Goal: Task Accomplishment & Management: Complete application form

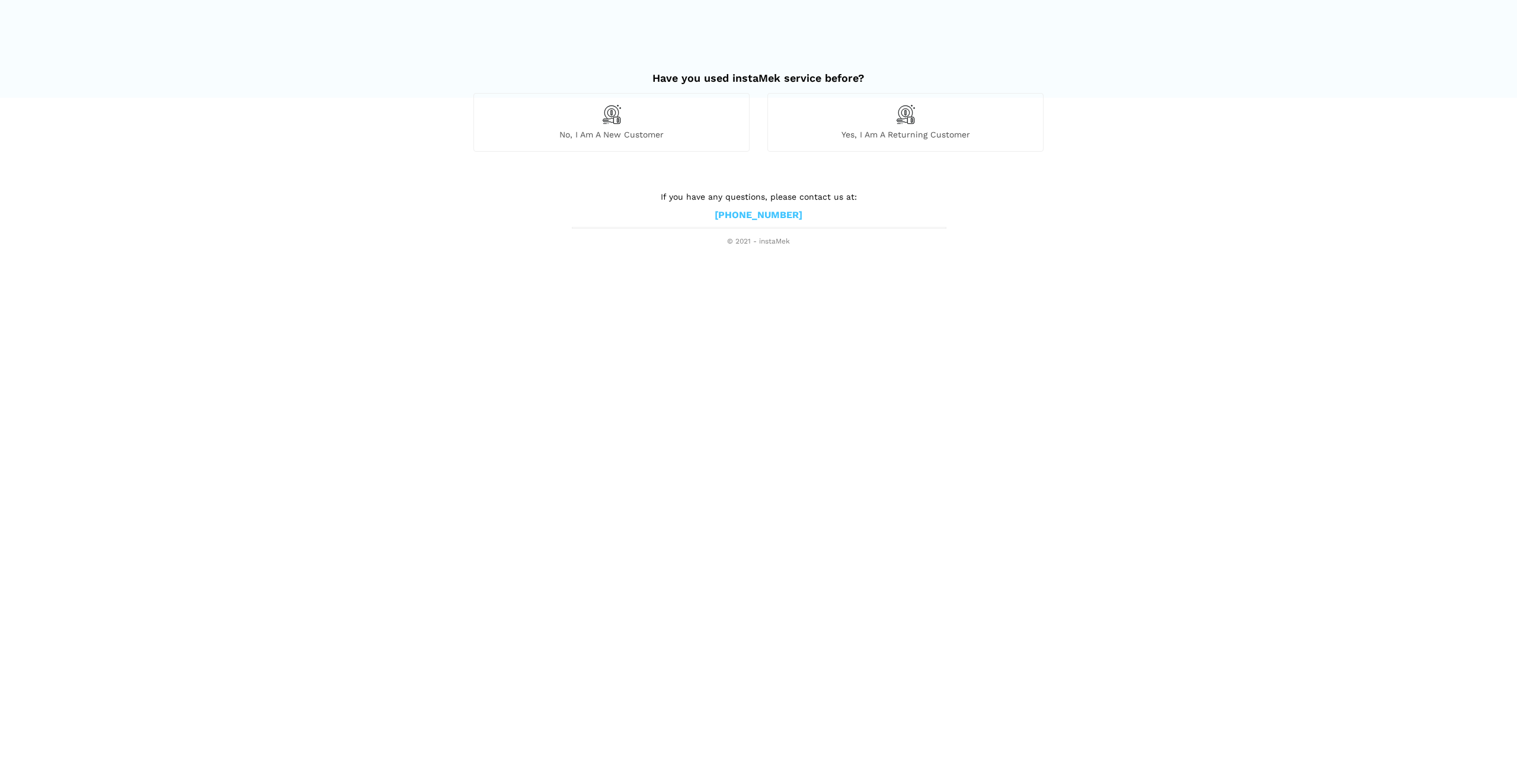
click at [603, 118] on img at bounding box center [611, 114] width 20 height 20
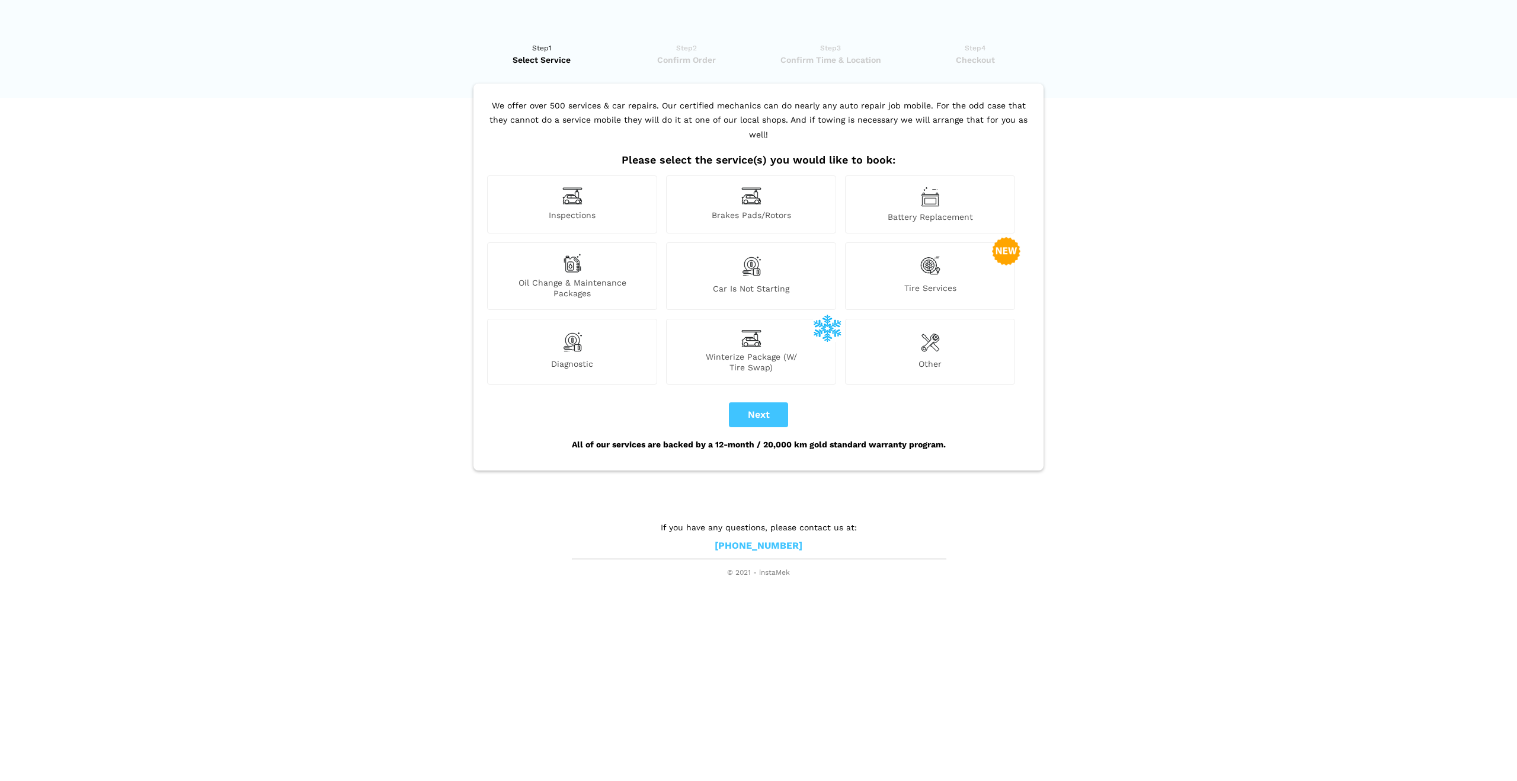
click at [606, 194] on div "Inspections" at bounding box center [572, 204] width 170 height 58
click at [750, 402] on button "Next" at bounding box center [758, 414] width 59 height 25
checkbox input "true"
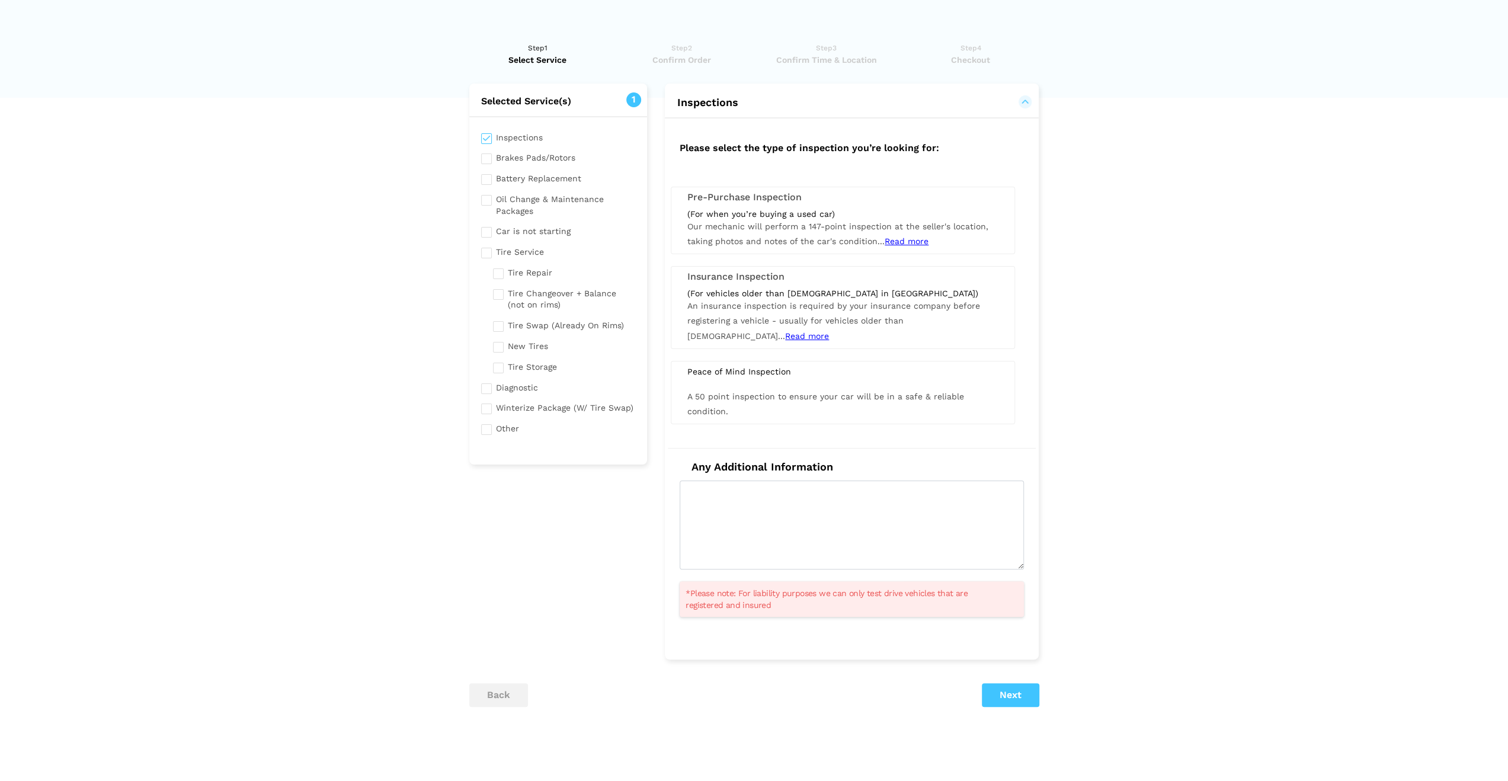
drag, startPoint x: 743, startPoint y: 129, endPoint x: 798, endPoint y: 181, distance: 76.3
click at [799, 181] on div "Please select the type of inspection you’re looking for: Pre-Purchase Inspection" at bounding box center [852, 385] width 392 height 511
click at [745, 198] on h3 "Pre-Purchase Inspection" at bounding box center [842, 197] width 311 height 11
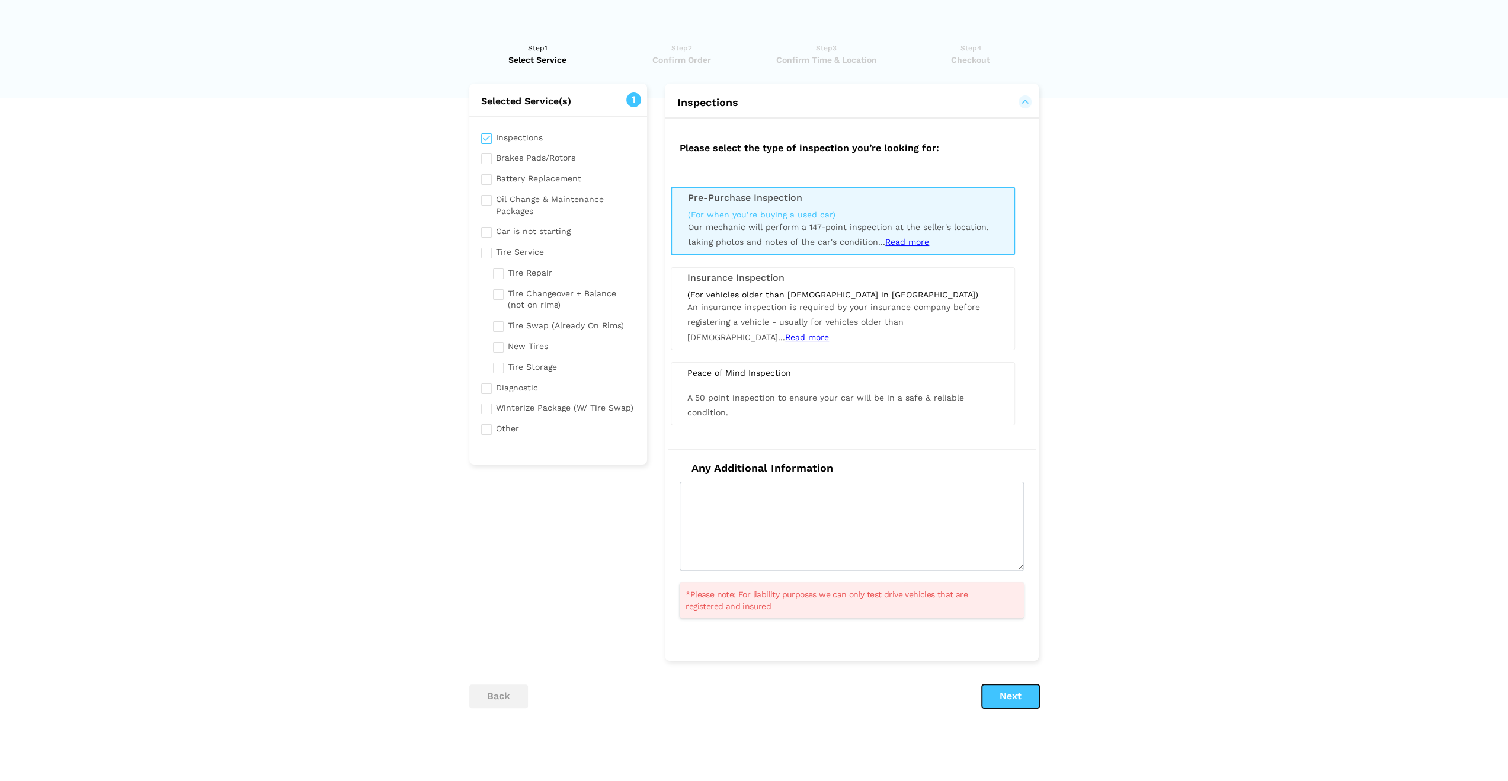
click at [1017, 691] on button "Next" at bounding box center [1010, 696] width 57 height 24
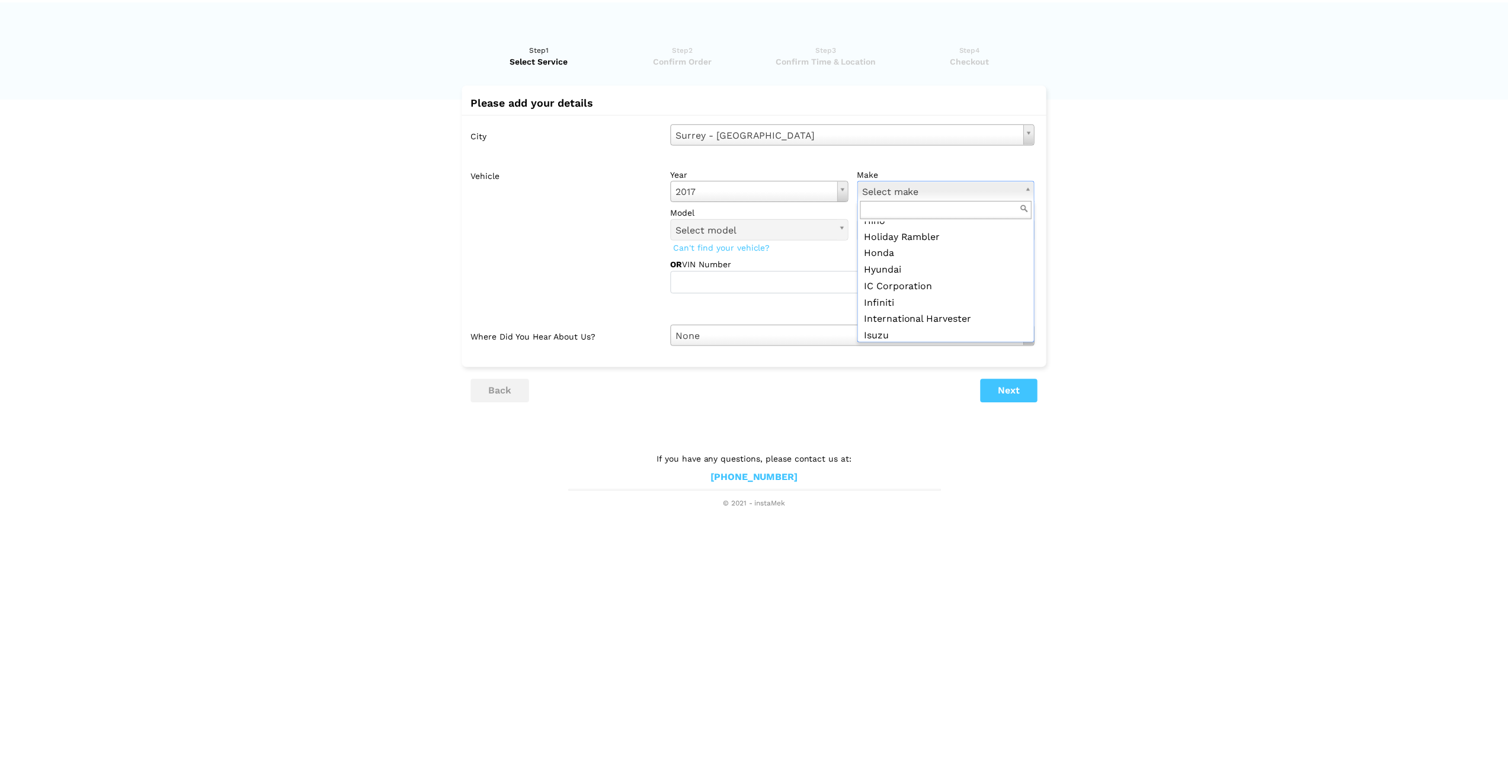
scroll to position [711, 0]
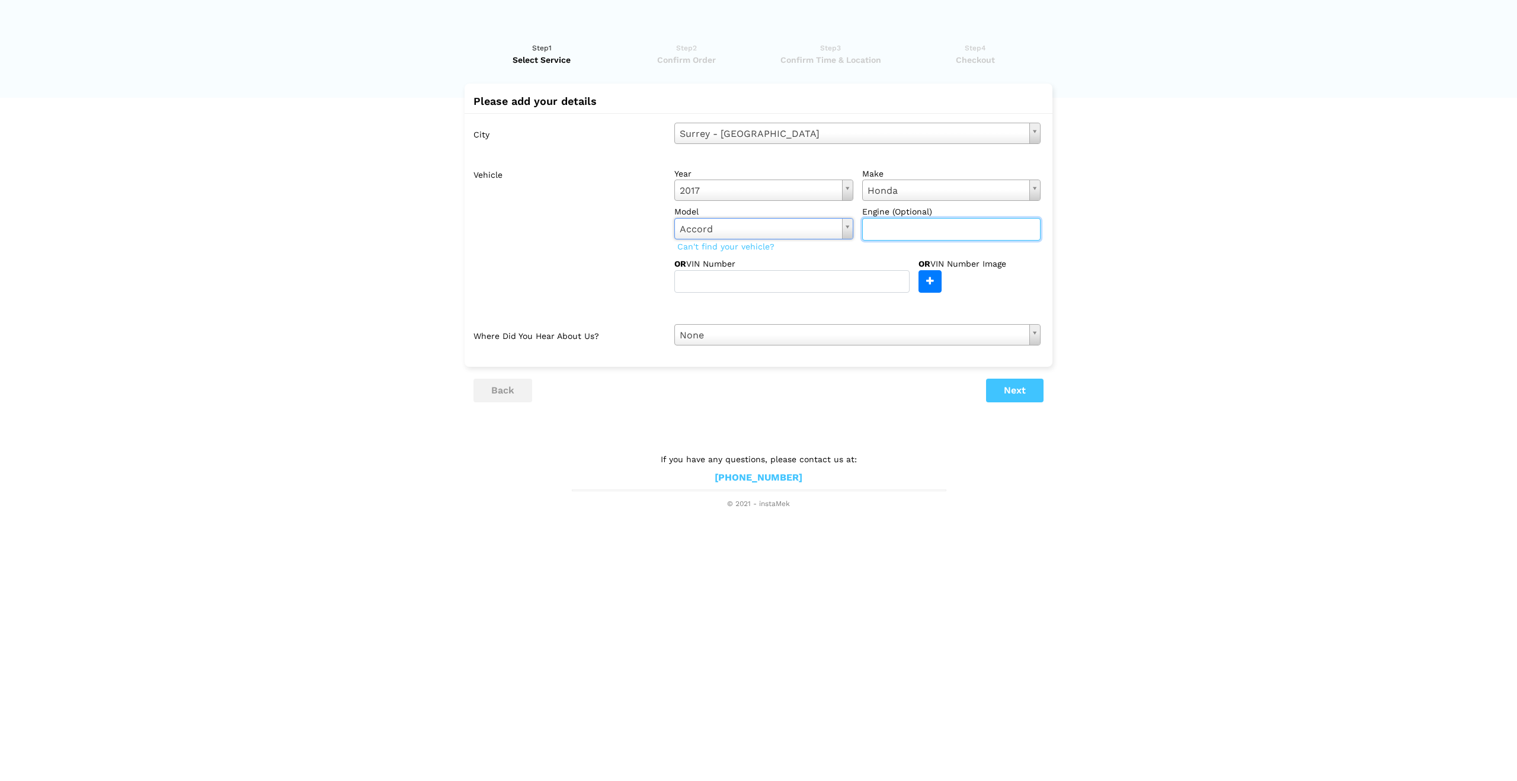
click at [959, 234] on input "text" at bounding box center [951, 229] width 179 height 23
click at [956, 234] on input "text" at bounding box center [951, 229] width 179 height 23
drag, startPoint x: 900, startPoint y: 214, endPoint x: 927, endPoint y: 203, distance: 28.2
click at [901, 214] on label "Engine (Optional)" at bounding box center [951, 212] width 179 height 12
drag, startPoint x: 938, startPoint y: 208, endPoint x: 857, endPoint y: 215, distance: 81.5
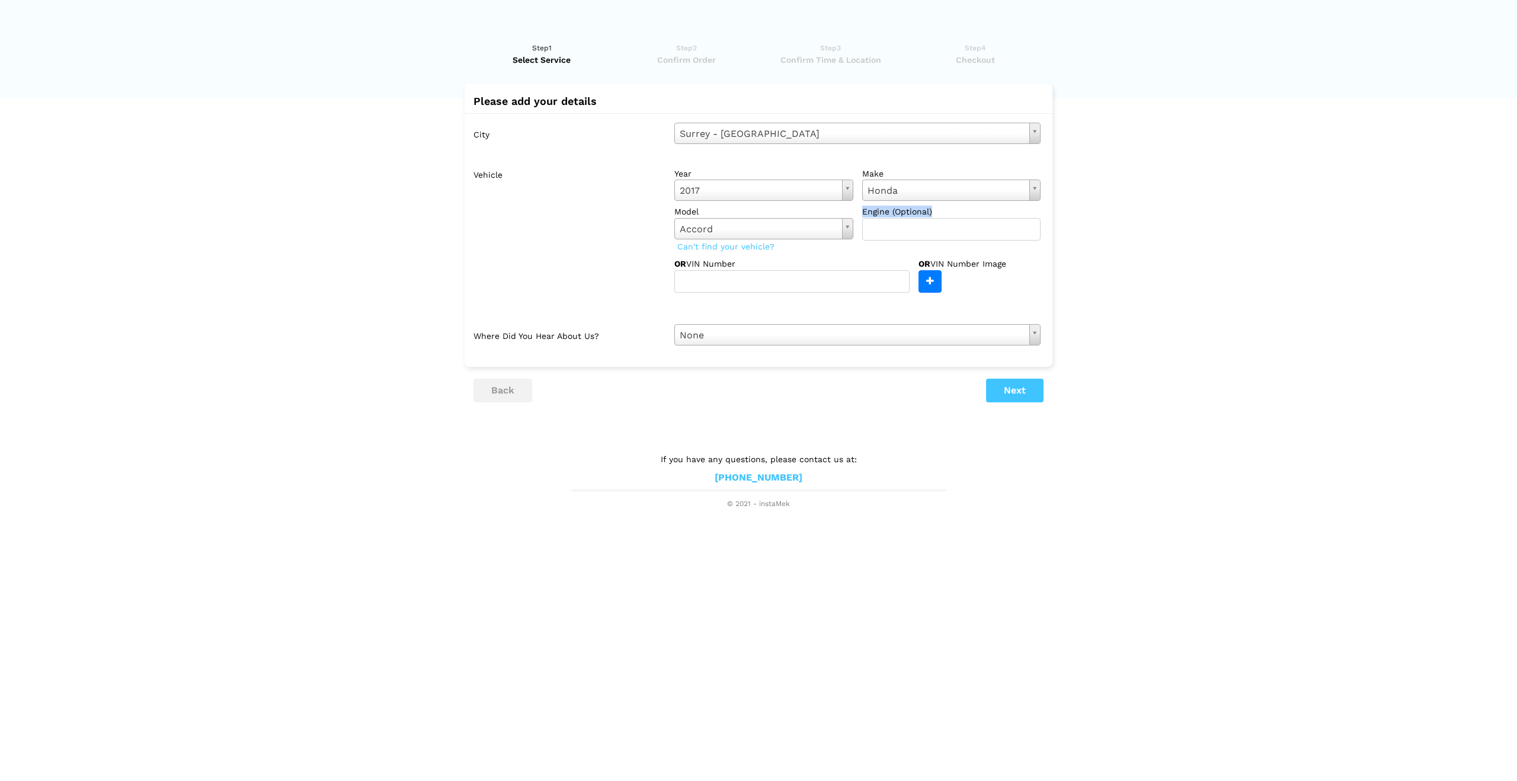
click at [857, 215] on div "model Accord Select model Accord City Civic Clarity CR-V CR-Z Fit HR-V Odyssey …" at bounding box center [857, 223] width 366 height 35
click at [885, 229] on input "text" at bounding box center [951, 229] width 179 height 23
click at [903, 229] on input "text" at bounding box center [951, 229] width 179 height 23
type input "hybrid"
click at [753, 277] on input "text" at bounding box center [791, 281] width 235 height 23
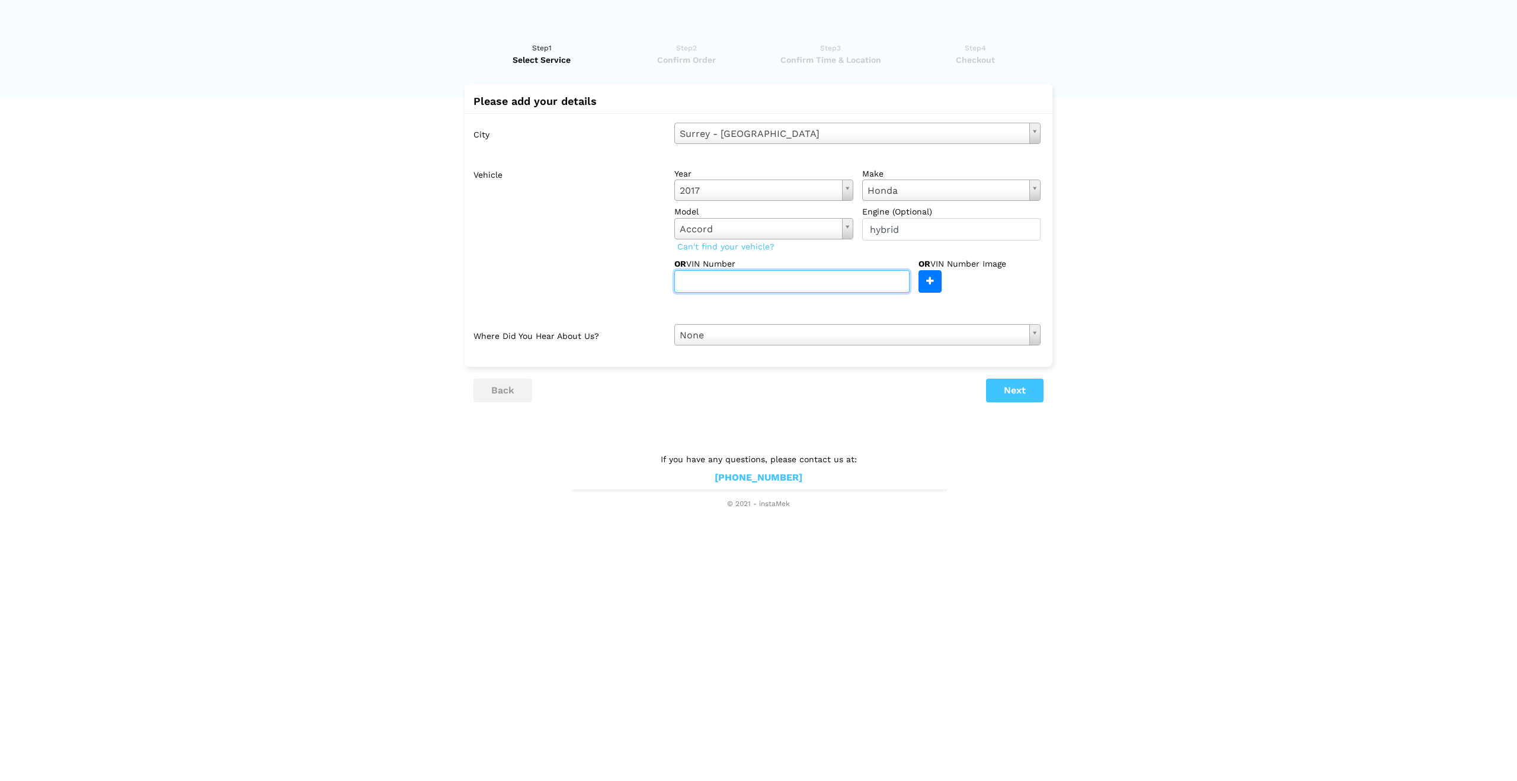
click at [704, 280] on input "text" at bounding box center [791, 281] width 235 height 23
type input "JHMCR6F3XHC8800532"
drag, startPoint x: 910, startPoint y: 227, endPoint x: 855, endPoint y: 225, distance: 54.6
click at [855, 225] on div "model Accord Select model Accord City Civic Clarity CR-V CR-Z Fit HR-V Odyssey …" at bounding box center [857, 223] width 366 height 35
type input "Hybrid"
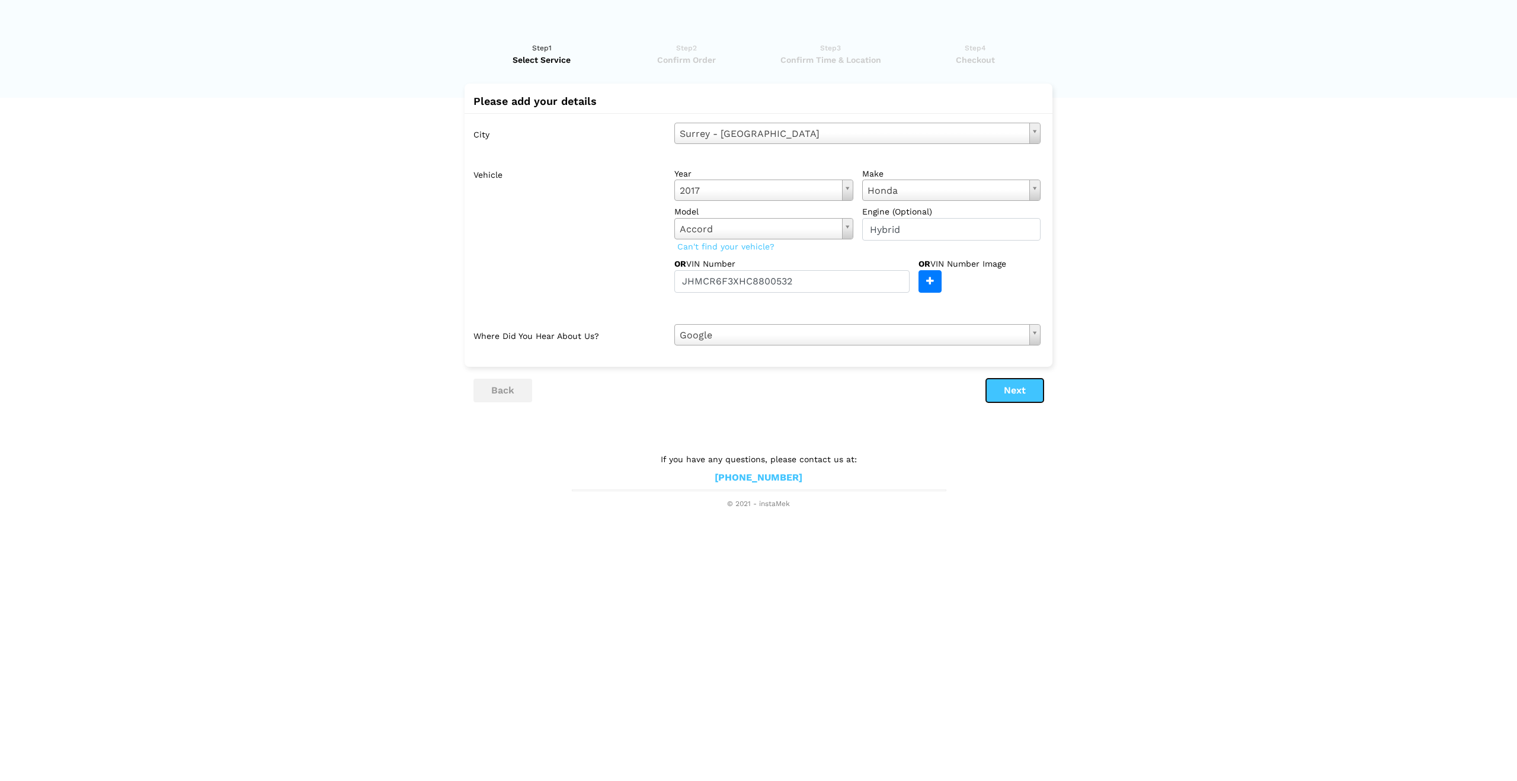
click at [1013, 392] on button "Next" at bounding box center [1014, 391] width 57 height 24
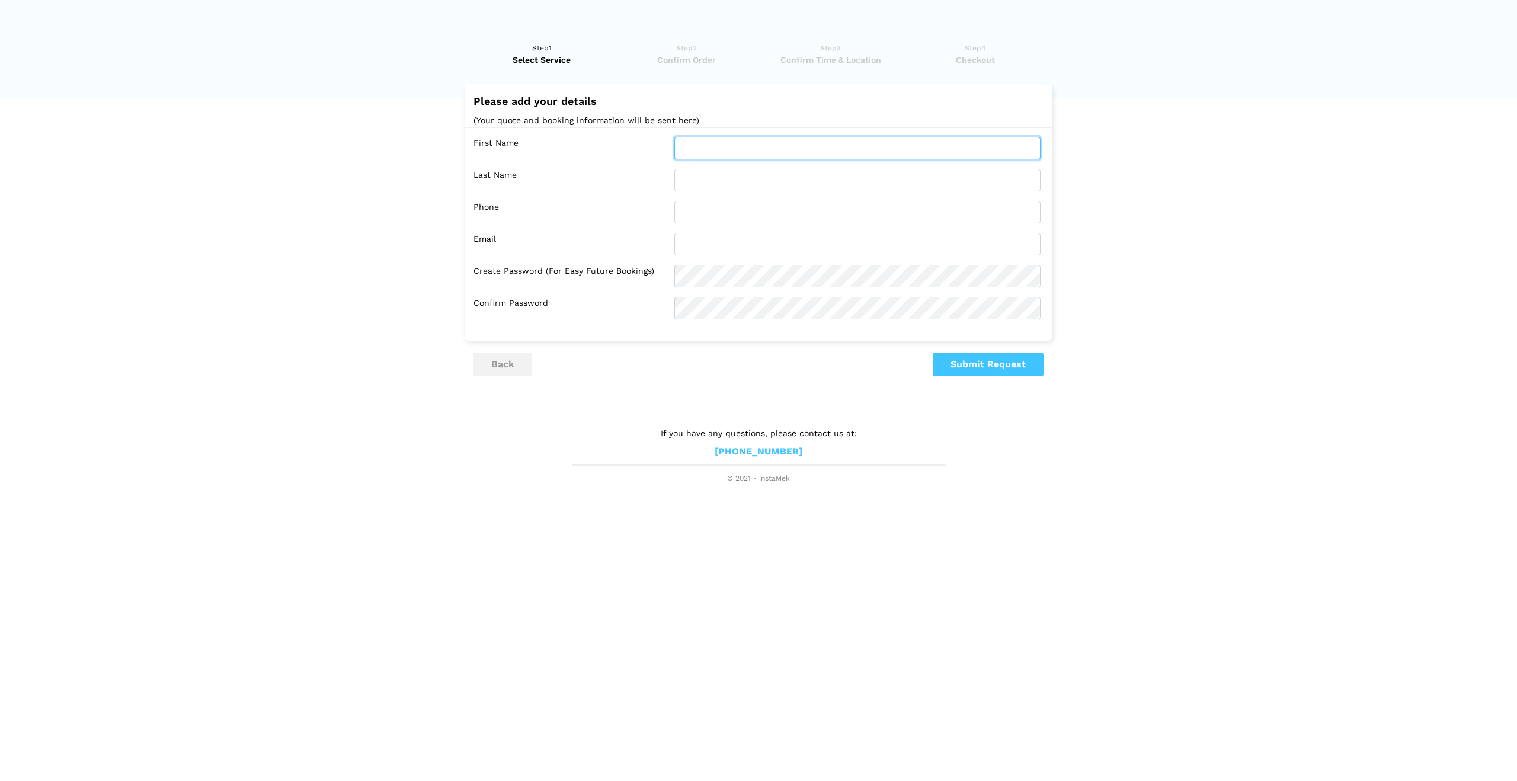
click at [685, 145] on input "text" at bounding box center [857, 148] width 366 height 23
type input "[PERSON_NAME]"
type input "7782223881"
type input "[PERSON_NAME][EMAIL_ADDRESS][PERSON_NAME][PERSON_NAME][DOMAIN_NAME]"
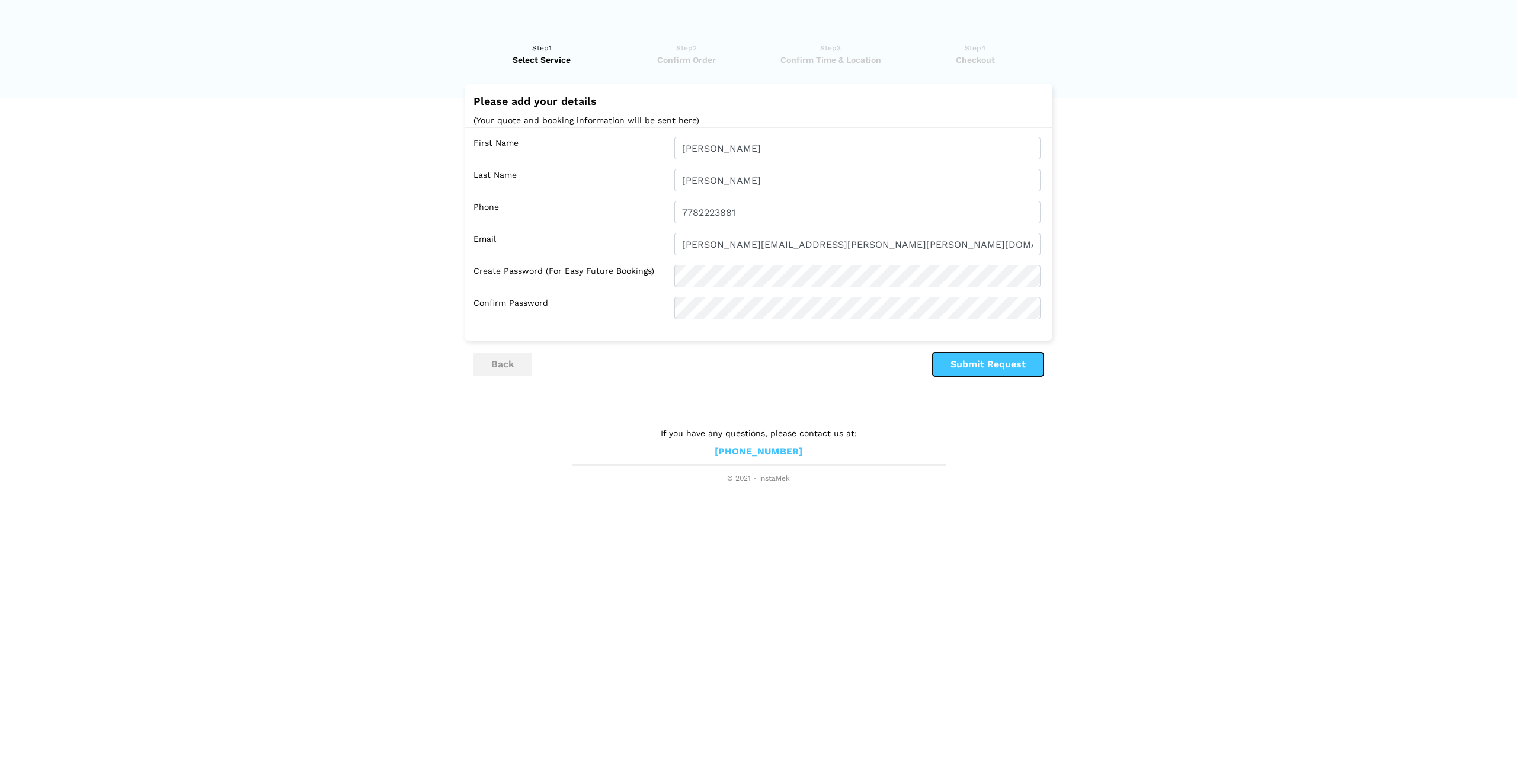
click at [1001, 365] on button "Submit Request" at bounding box center [987, 364] width 111 height 24
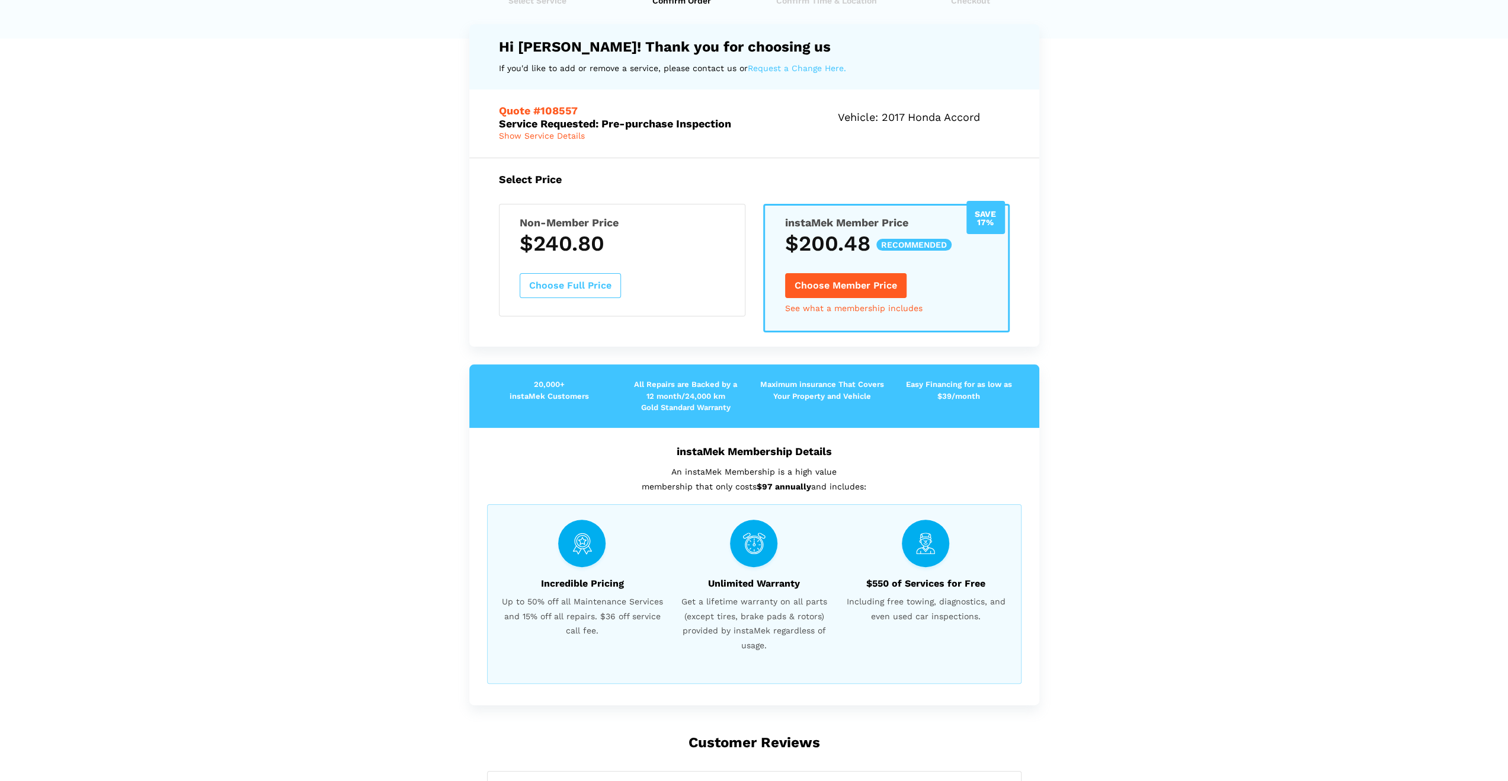
scroll to position [59, 0]
drag, startPoint x: 955, startPoint y: 129, endPoint x: 467, endPoint y: 94, distance: 489.4
click at [467, 94] on div "Have you used instaMek service before? No, I am a new customer Yes, I am a retu…" at bounding box center [754, 431] width 588 height 921
click at [505, 83] on div "Hi [PERSON_NAME]! Thank you for choosing us If you'd like to add or remove a se…" at bounding box center [754, 57] width 570 height 66
click at [826, 306] on link "See what a membership includes" at bounding box center [853, 308] width 137 height 8
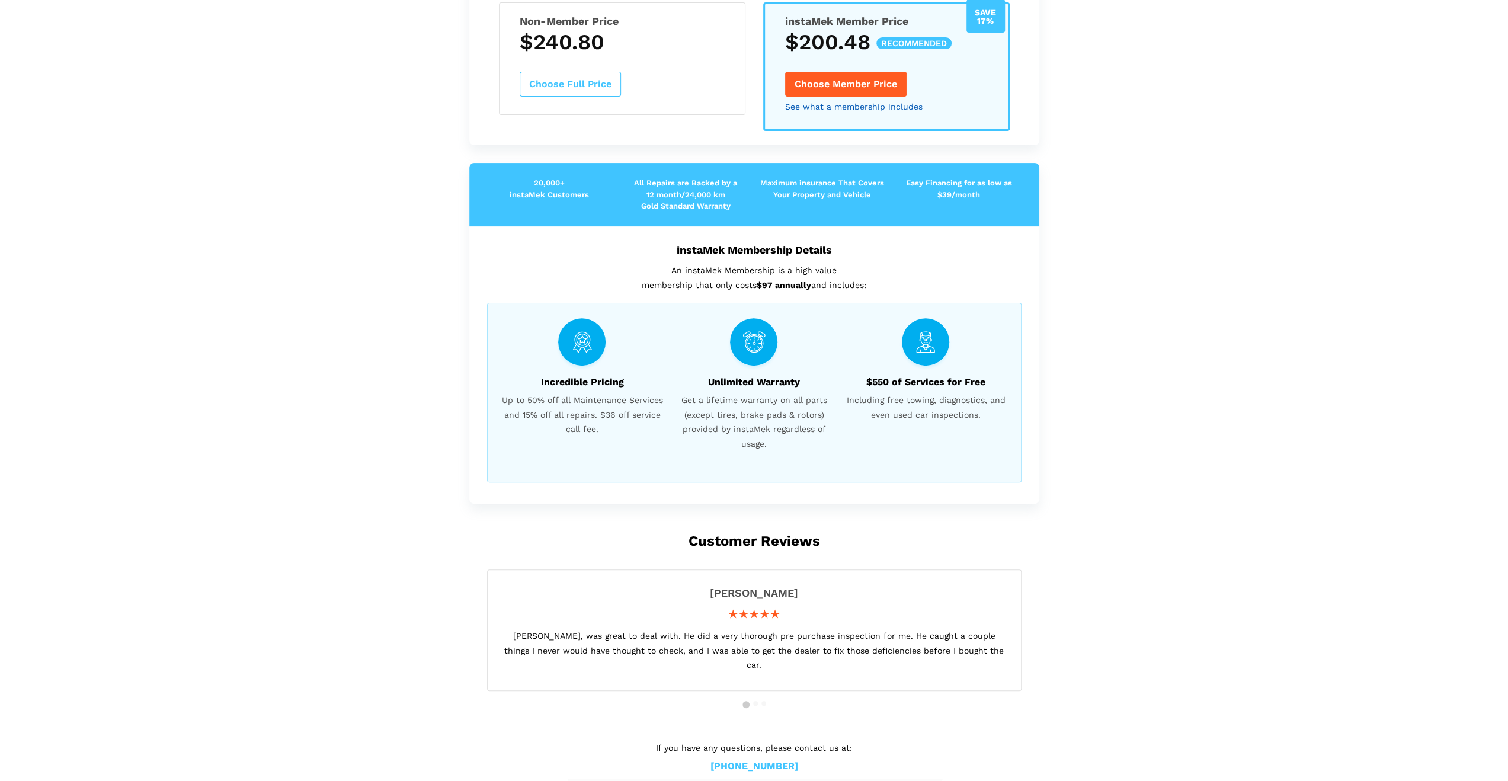
scroll to position [261, 0]
drag, startPoint x: 502, startPoint y: 169, endPoint x: 915, endPoint y: 278, distance: 426.6
click at [915, 278] on div "20,000+ instaMek Customers All Repairs are Backed by a 12 month/24,000 km Gold …" at bounding box center [754, 332] width 570 height 341
click at [909, 283] on p "An instaMek Membership is a high value membership that only costs $97 annually …" at bounding box center [754, 276] width 534 height 29
drag, startPoint x: 903, startPoint y: 283, endPoint x: 511, endPoint y: 153, distance: 412.5
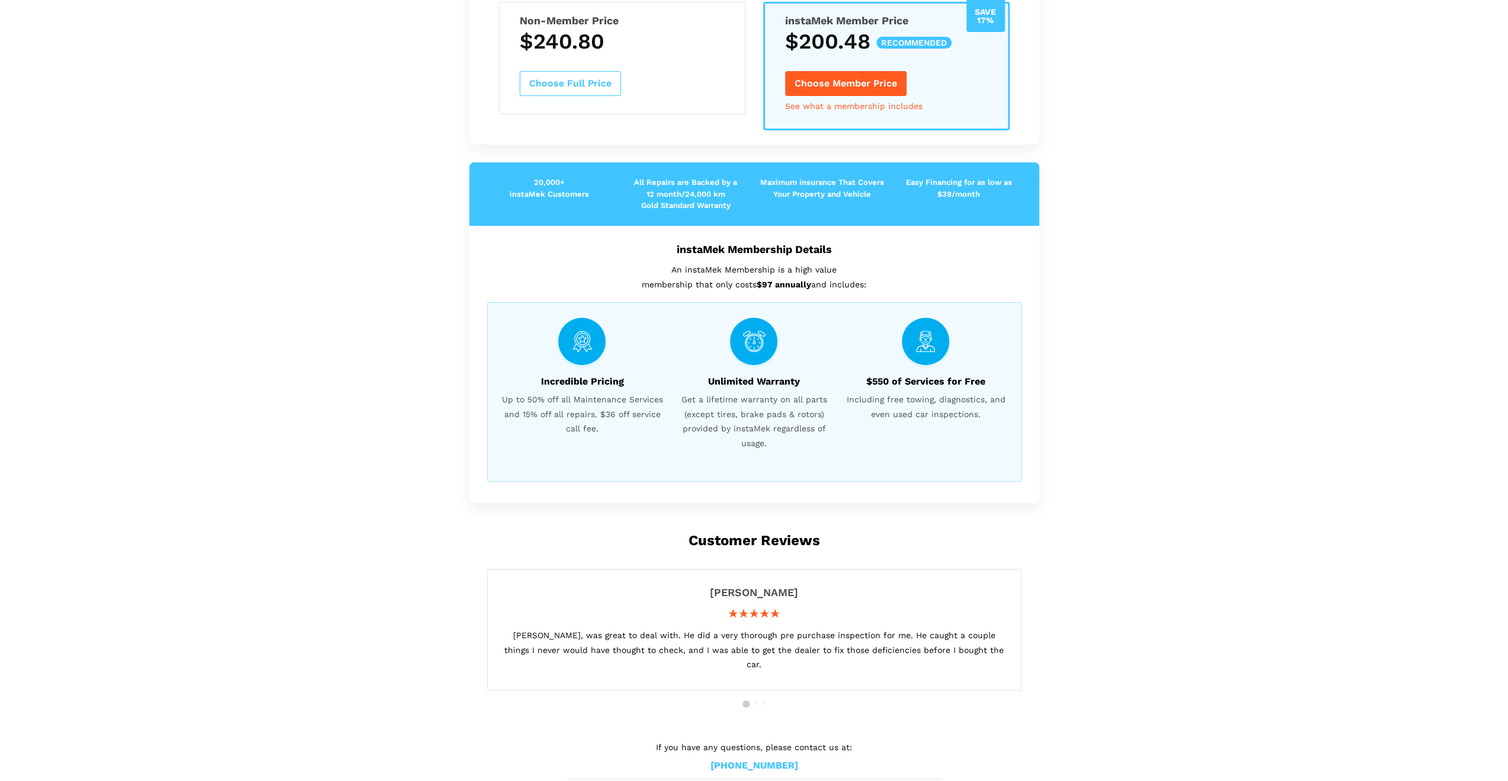
click at [511, 153] on div "Hi [PERSON_NAME]! Thank you for choosing us If you'd like to add or remove a se…" at bounding box center [754, 256] width 570 height 868
click at [343, 211] on lik "Have you used instaMek service before? No, I am a new customer Yes, I am a retu…" at bounding box center [754, 283] width 1508 height 1029
click at [507, 238] on div "instaMek Membership Details An instaMek Membership is a high value membership t…" at bounding box center [754, 364] width 570 height 277
drag, startPoint x: 922, startPoint y: 217, endPoint x: 475, endPoint y: 157, distance: 451.9
click at [475, 157] on div "Hi [PERSON_NAME]! Thank you for choosing us If you'd like to add or remove a se…" at bounding box center [754, 256] width 570 height 868
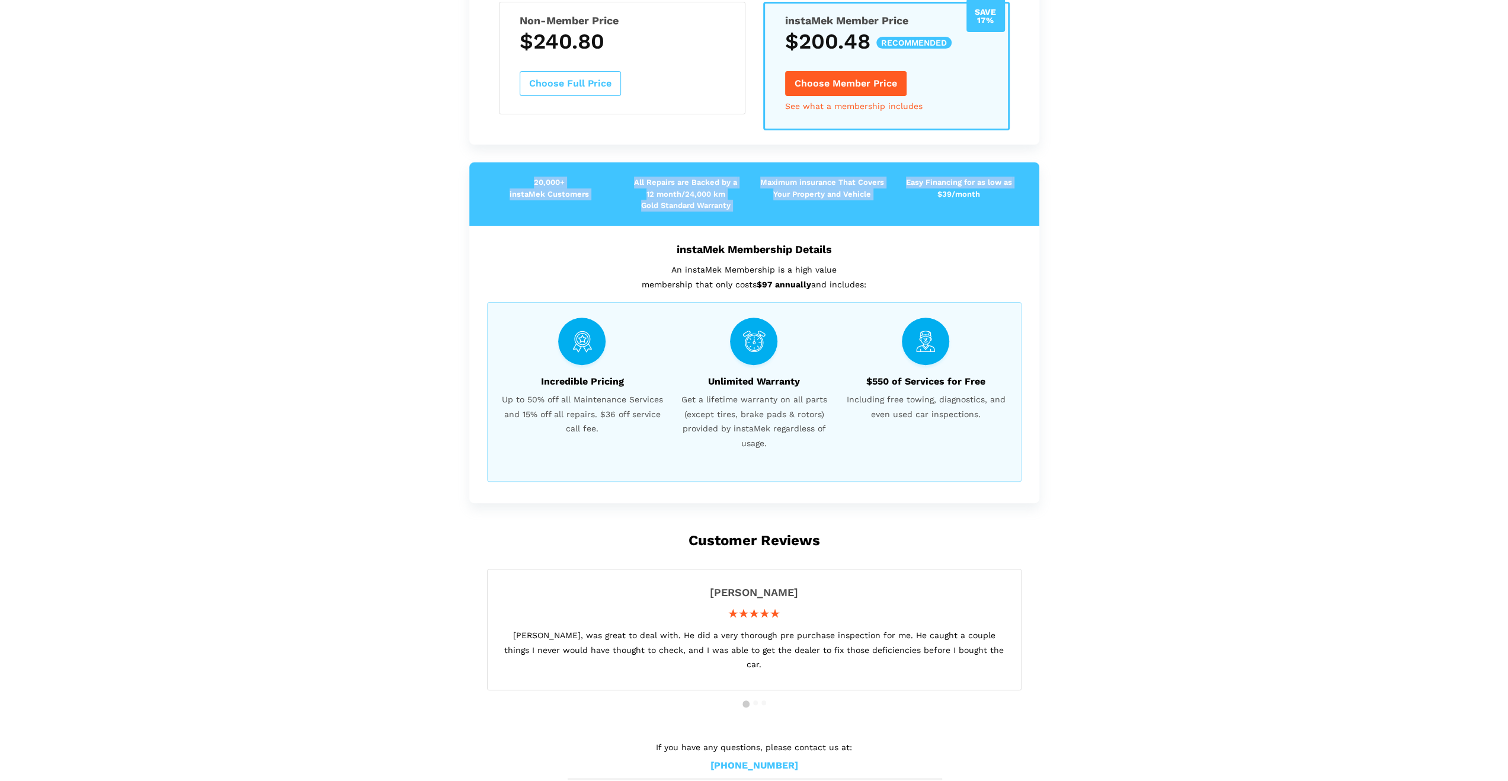
click at [492, 166] on div "20,000+ instaMek Customers All Repairs are Backed by a 12 month/24,000 km Gold …" at bounding box center [754, 193] width 570 height 63
drag, startPoint x: 492, startPoint y: 166, endPoint x: 975, endPoint y: 222, distance: 486.6
click at [975, 222] on div "20,000+ instaMek Customers All Repairs are Backed by a 12 month/24,000 km Gold …" at bounding box center [754, 193] width 570 height 63
drag, startPoint x: 971, startPoint y: 220, endPoint x: 499, endPoint y: 175, distance: 473.7
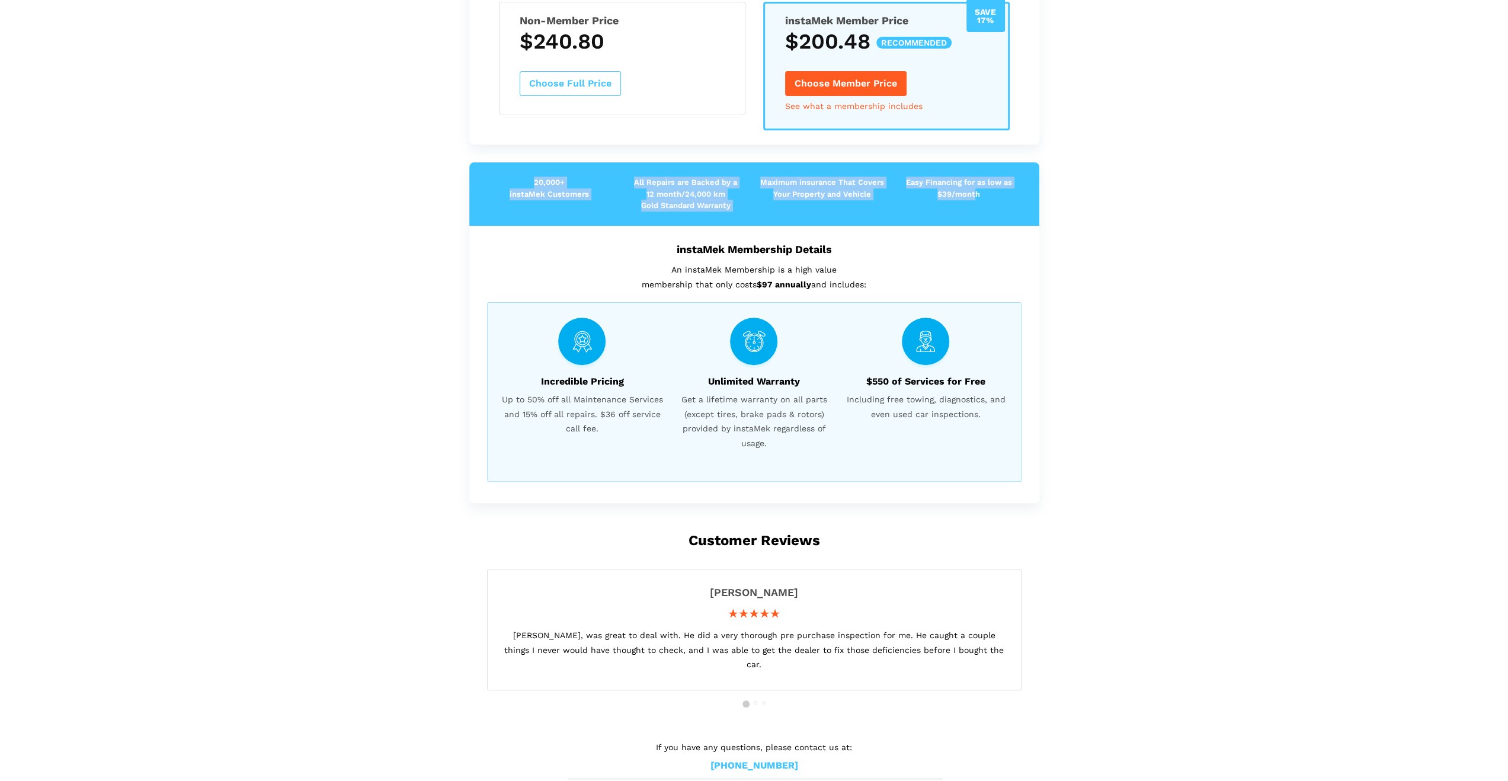
click at [499, 175] on div "20,000+ instaMek Customers All Repairs are Backed by a 12 month/24,000 km Gold …" at bounding box center [754, 193] width 570 height 63
click at [499, 177] on p "20,000+ instaMek Customers" at bounding box center [549, 188] width 136 height 23
drag, startPoint x: 499, startPoint y: 174, endPoint x: 1017, endPoint y: 216, distance: 518.9
click at [1019, 216] on div "20,000+ instaMek Customers All Repairs are Backed by a 12 month/24,000 km Gold …" at bounding box center [754, 193] width 570 height 63
click at [1015, 216] on div "20,000+ instaMek Customers All Repairs are Backed by a 12 month/24,000 km Gold …" at bounding box center [754, 193] width 570 height 63
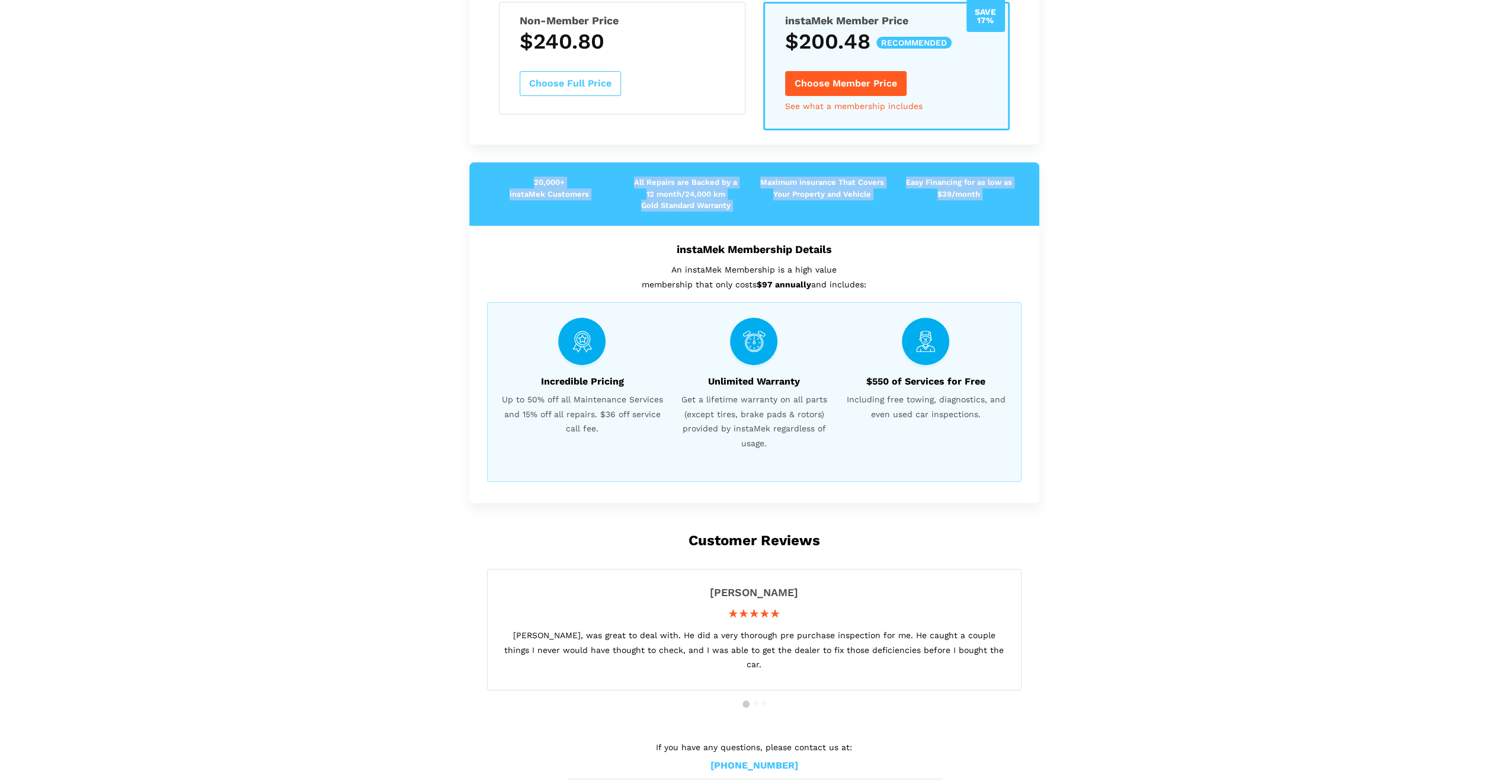
click at [1006, 206] on div "Easy Financing for as low as $39/month" at bounding box center [958, 194] width 136 height 35
click at [1019, 197] on p "Easy Financing for as low as $39/month" at bounding box center [958, 188] width 136 height 23
drag, startPoint x: 498, startPoint y: 165, endPoint x: 989, endPoint y: 211, distance: 493.9
click at [989, 211] on div "20,000+ instaMek Customers All Repairs are Backed by a 12 month/24,000 km Gold …" at bounding box center [754, 193] width 570 height 63
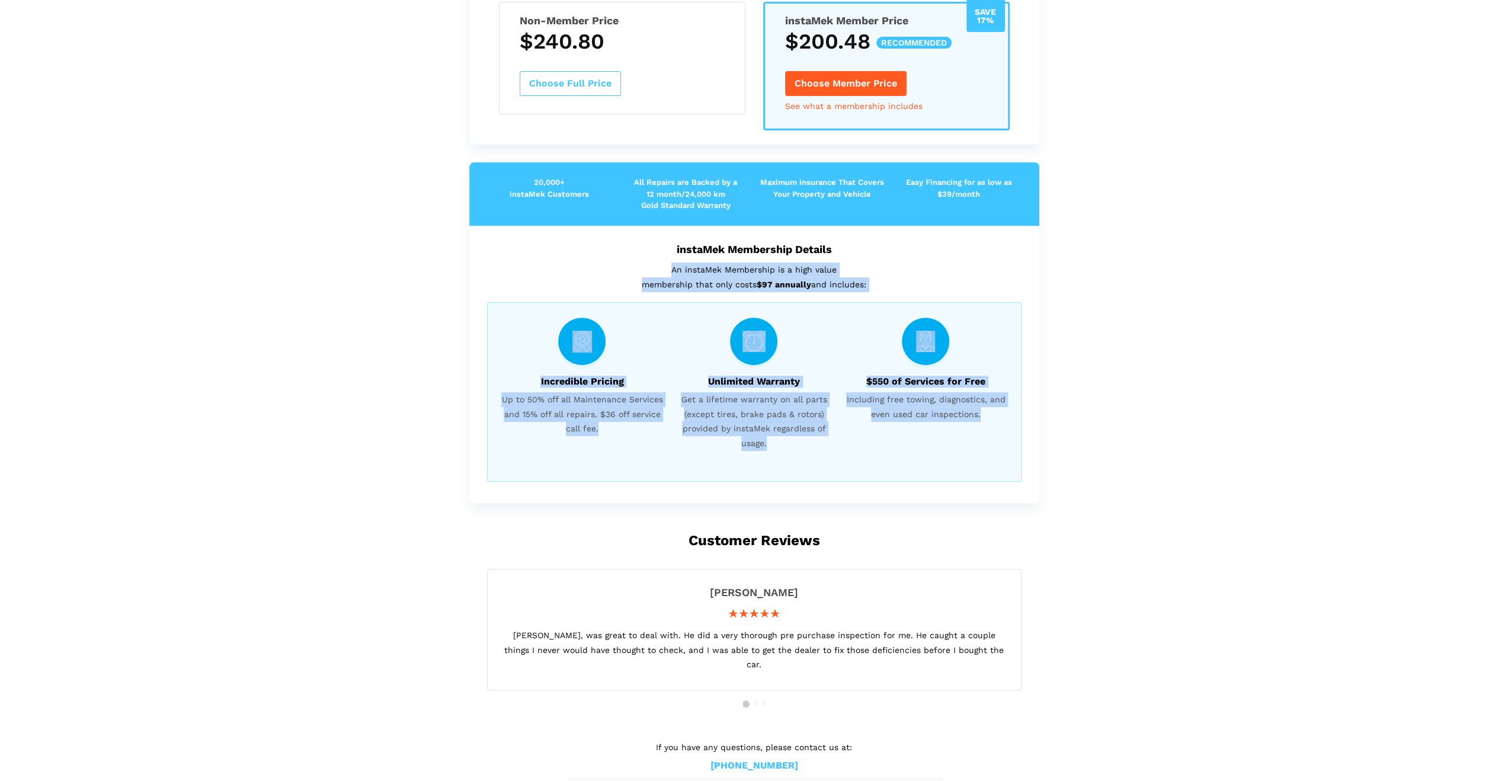
drag, startPoint x: 925, startPoint y: 456, endPoint x: 549, endPoint y: 269, distance: 420.7
click at [549, 269] on div "instaMek Membership Details An instaMek Membership is a high value membership t…" at bounding box center [754, 364] width 570 height 277
click at [549, 269] on p "An instaMek Membership is a high value membership that only costs $97 annually …" at bounding box center [754, 276] width 534 height 29
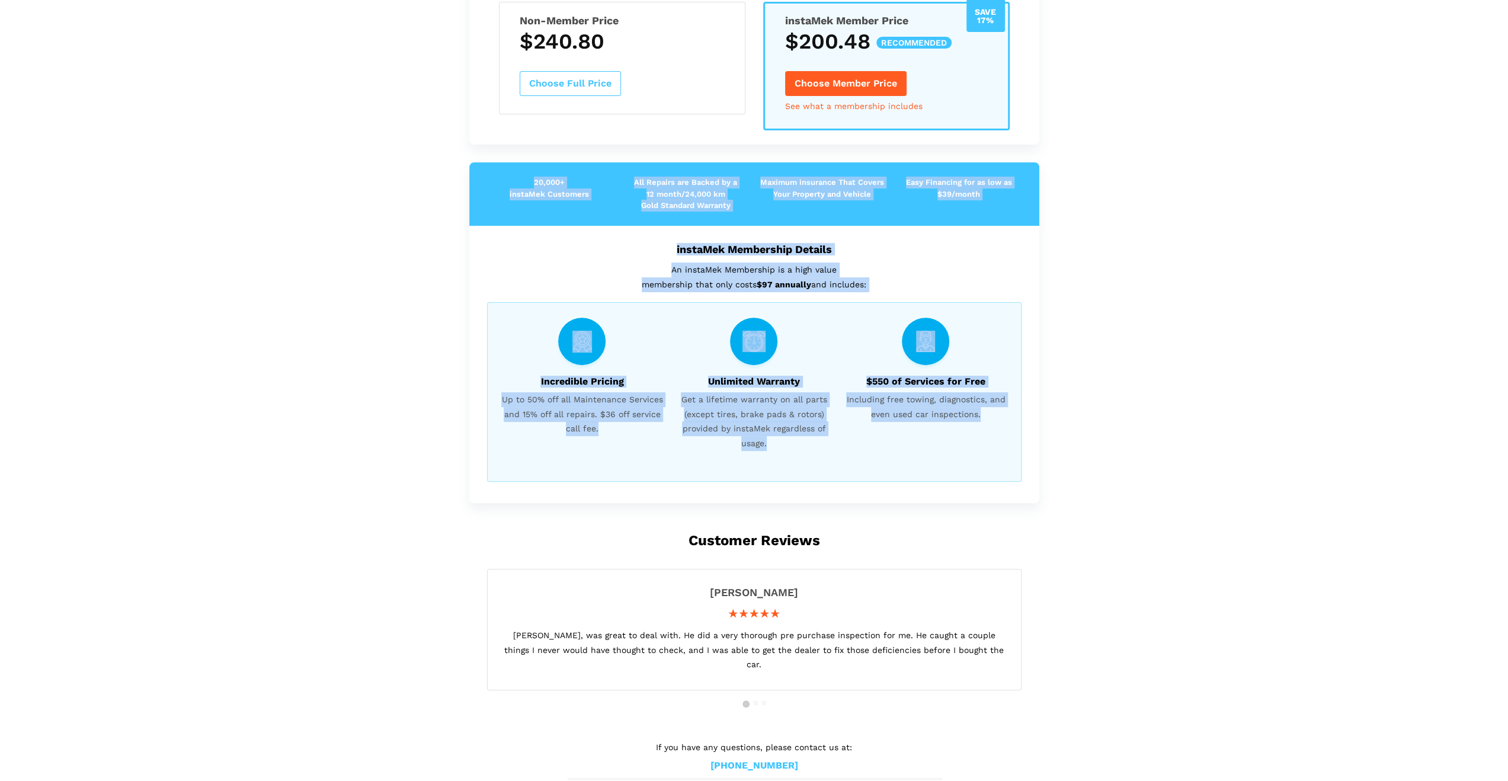
drag, startPoint x: 948, startPoint y: 471, endPoint x: 486, endPoint y: 179, distance: 546.2
click at [486, 179] on div "20,000+ instaMek Customers All Repairs are Backed by a 12 month/24,000 km Gold …" at bounding box center [754, 332] width 570 height 341
click at [486, 179] on p "20,000+ instaMek Customers" at bounding box center [549, 188] width 136 height 23
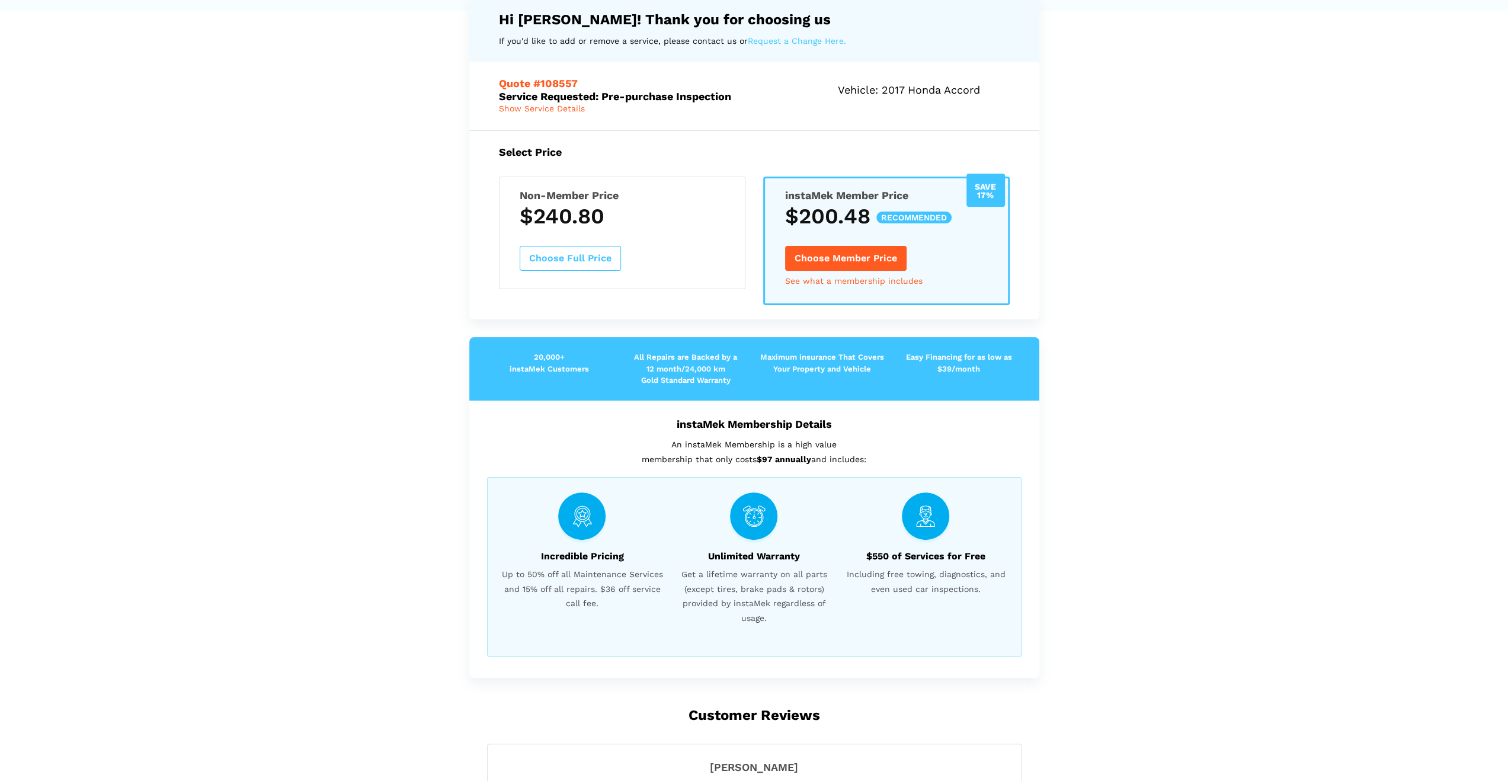
scroll to position [84, 0]
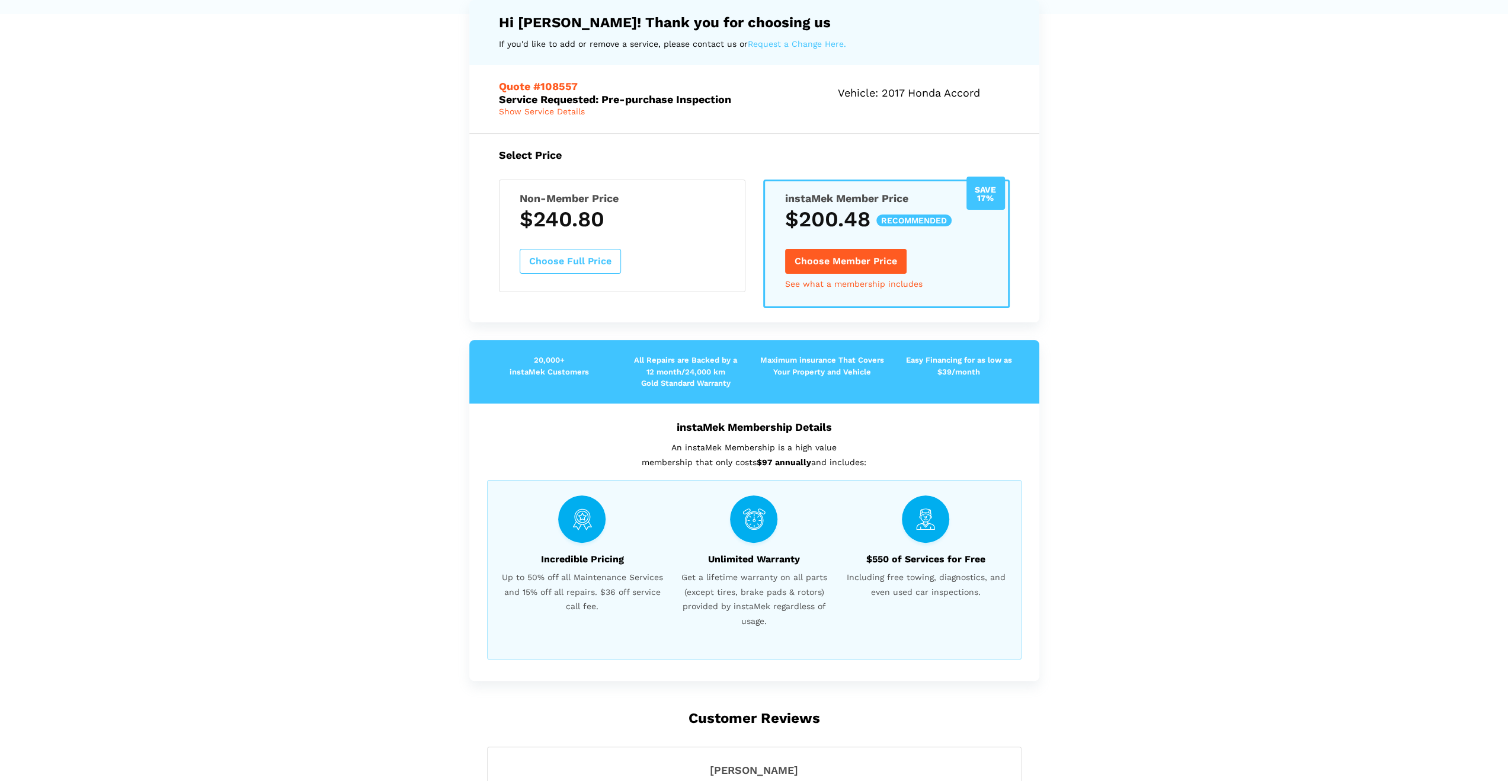
click at [620, 195] on h5 "Non-Member Price" at bounding box center [622, 198] width 205 height 12
click at [576, 261] on button "Choose Full Price" at bounding box center [570, 261] width 101 height 25
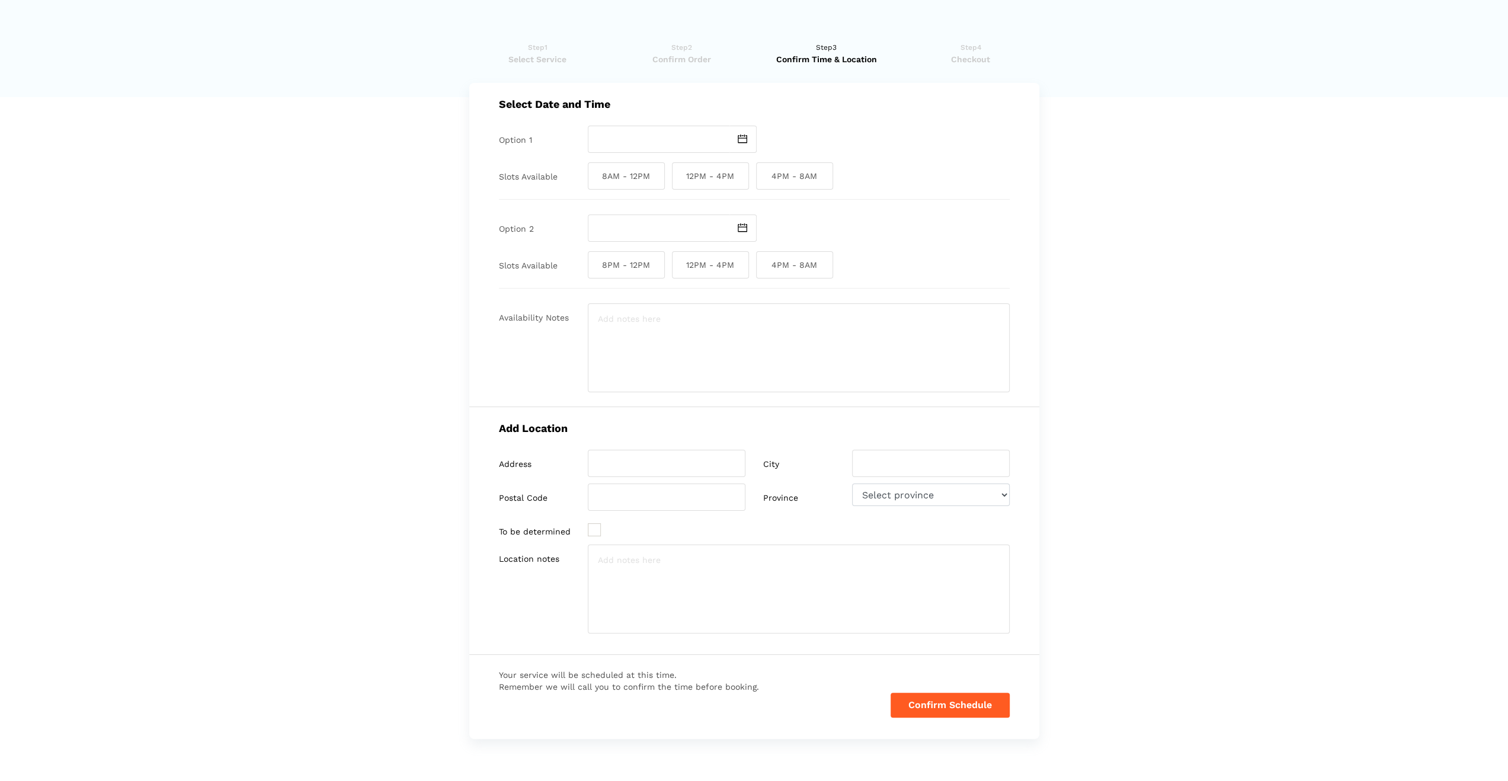
scroll to position [0, 0]
click at [634, 149] on input "text" at bounding box center [659, 139] width 142 height 27
click at [631, 246] on td "19" at bounding box center [629, 248] width 14 height 14
click at [679, 146] on input "[DATE]" at bounding box center [659, 139] width 142 height 27
click at [649, 247] on td "20" at bounding box center [643, 248] width 14 height 14
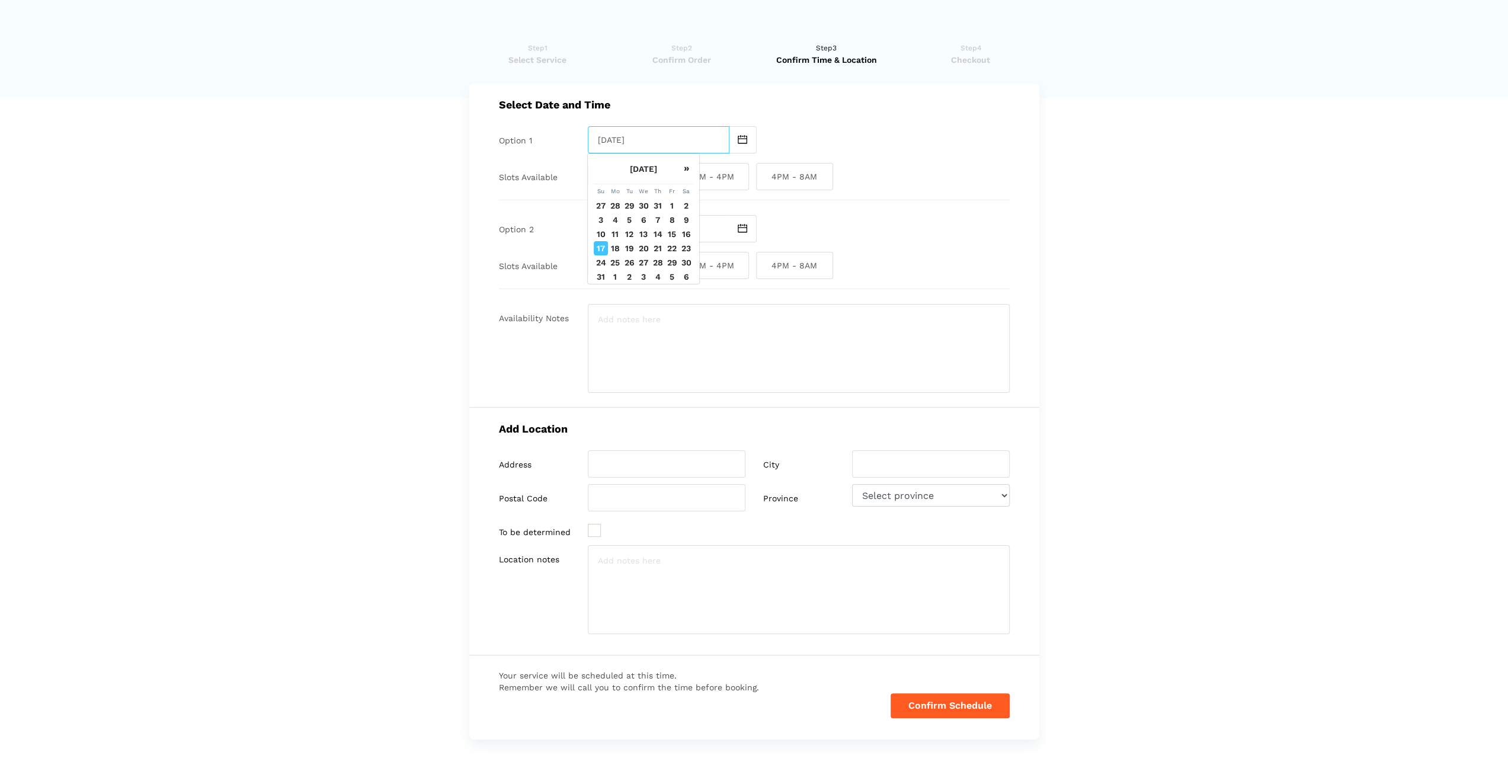
click at [662, 134] on input "[DATE]" at bounding box center [659, 139] width 142 height 27
click at [613, 247] on td "18" at bounding box center [615, 248] width 14 height 14
click at [664, 143] on input "[DATE]" at bounding box center [659, 139] width 142 height 27
click at [625, 246] on td "19" at bounding box center [629, 248] width 14 height 14
type input "[DATE]"
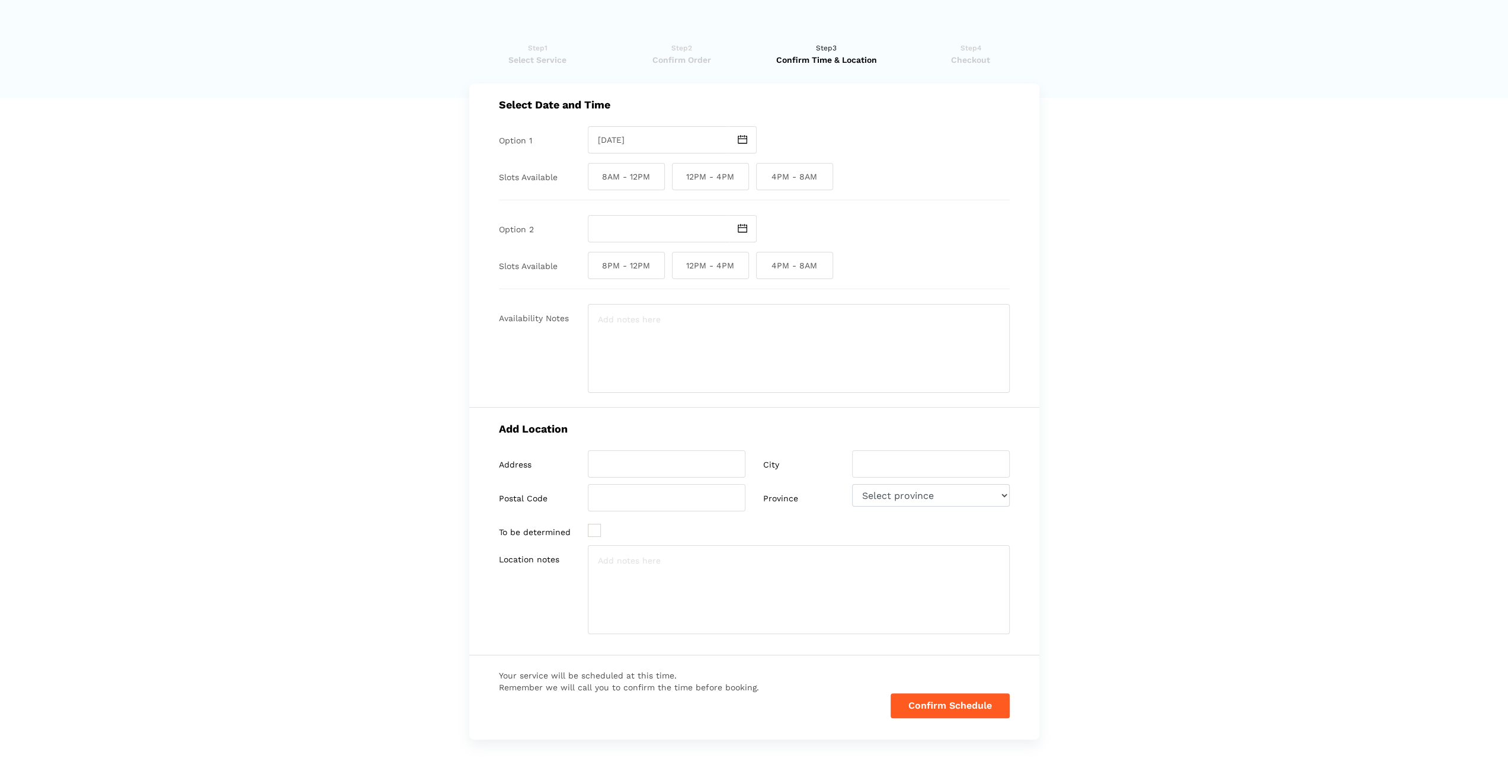
click at [644, 185] on span "8AM - 12PM" at bounding box center [626, 176] width 77 height 27
click at [595, 185] on input "8AM - 12PM" at bounding box center [592, 176] width 8 height 27
checkbox input "true"
click at [704, 175] on span "12PM - 4PM" at bounding box center [710, 176] width 77 height 27
click at [680, 175] on input "12PM - 4PM" at bounding box center [676, 176] width 8 height 27
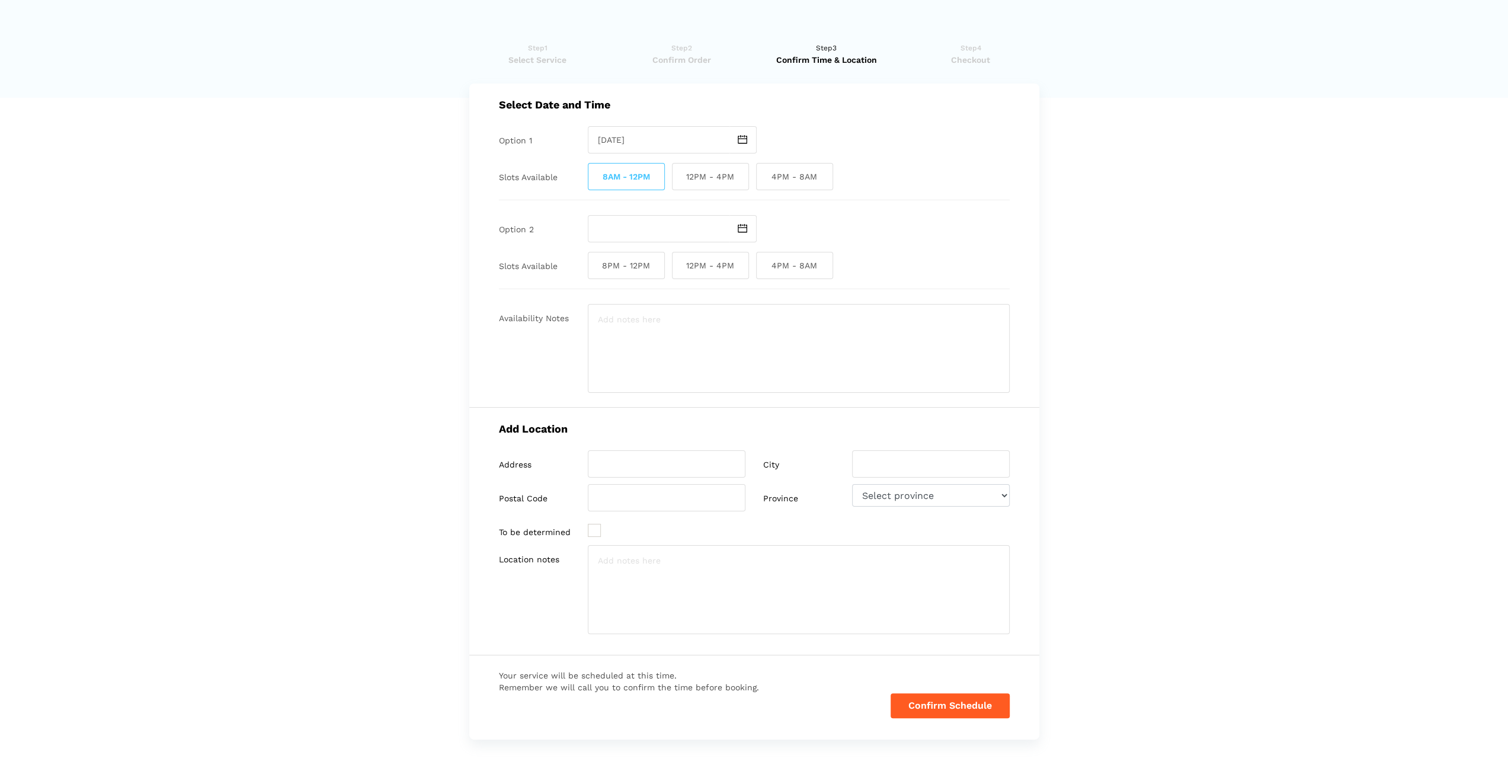
checkbox input "true"
click at [756, 171] on input "4PM - 8AM" at bounding box center [760, 176] width 8 height 27
click at [781, 170] on span "4PM - 8AM" at bounding box center [794, 176] width 77 height 27
click at [764, 170] on input "4PM - 8AM" at bounding box center [760, 176] width 8 height 27
checkbox input "false"
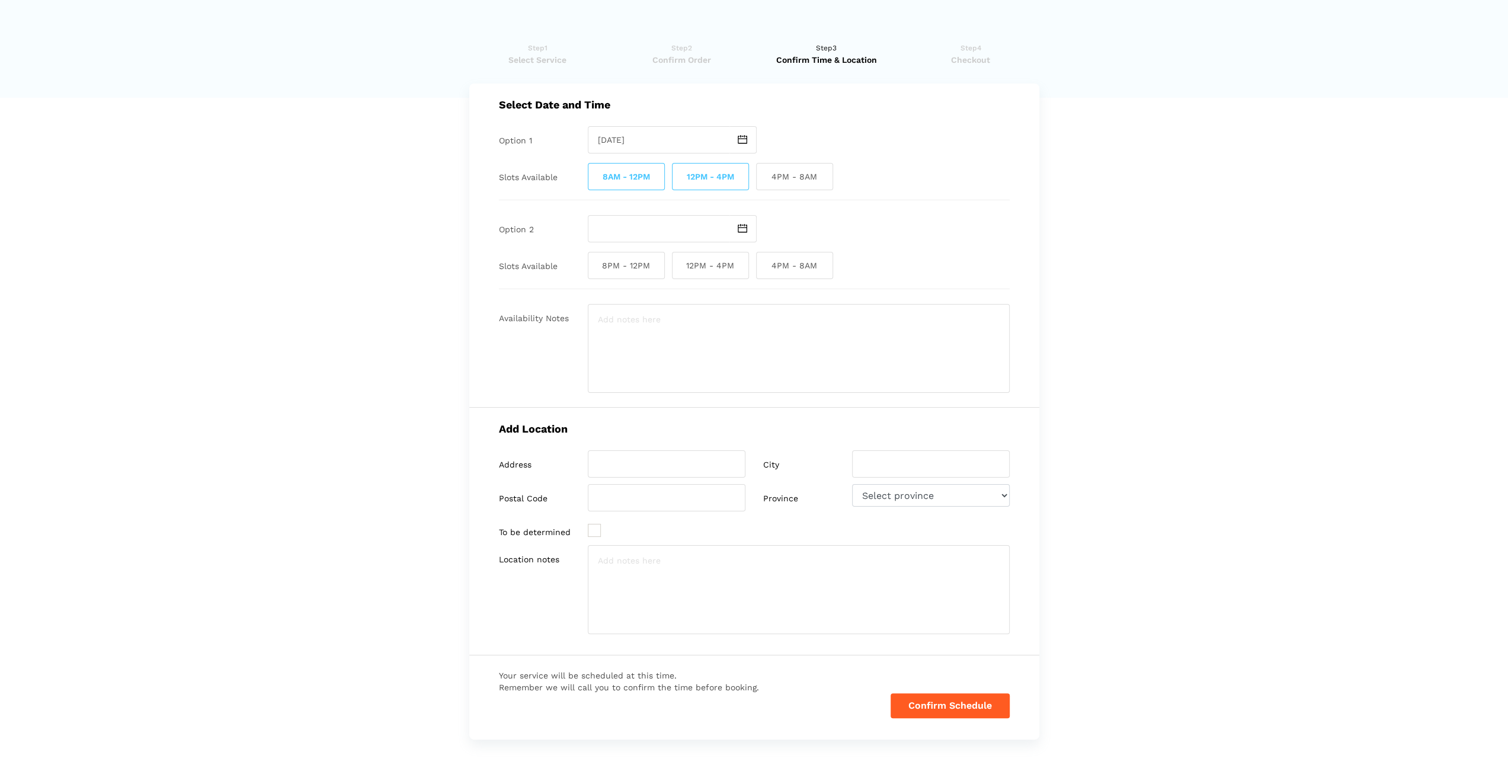
click at [653, 177] on span "8AM - 12PM" at bounding box center [626, 176] width 77 height 27
click at [595, 177] on input "8AM - 12PM" at bounding box center [592, 176] width 8 height 27
checkbox input "false"
click at [694, 178] on span "12PM - 4PM" at bounding box center [710, 176] width 77 height 27
click at [680, 178] on input "12PM - 4PM" at bounding box center [676, 176] width 8 height 27
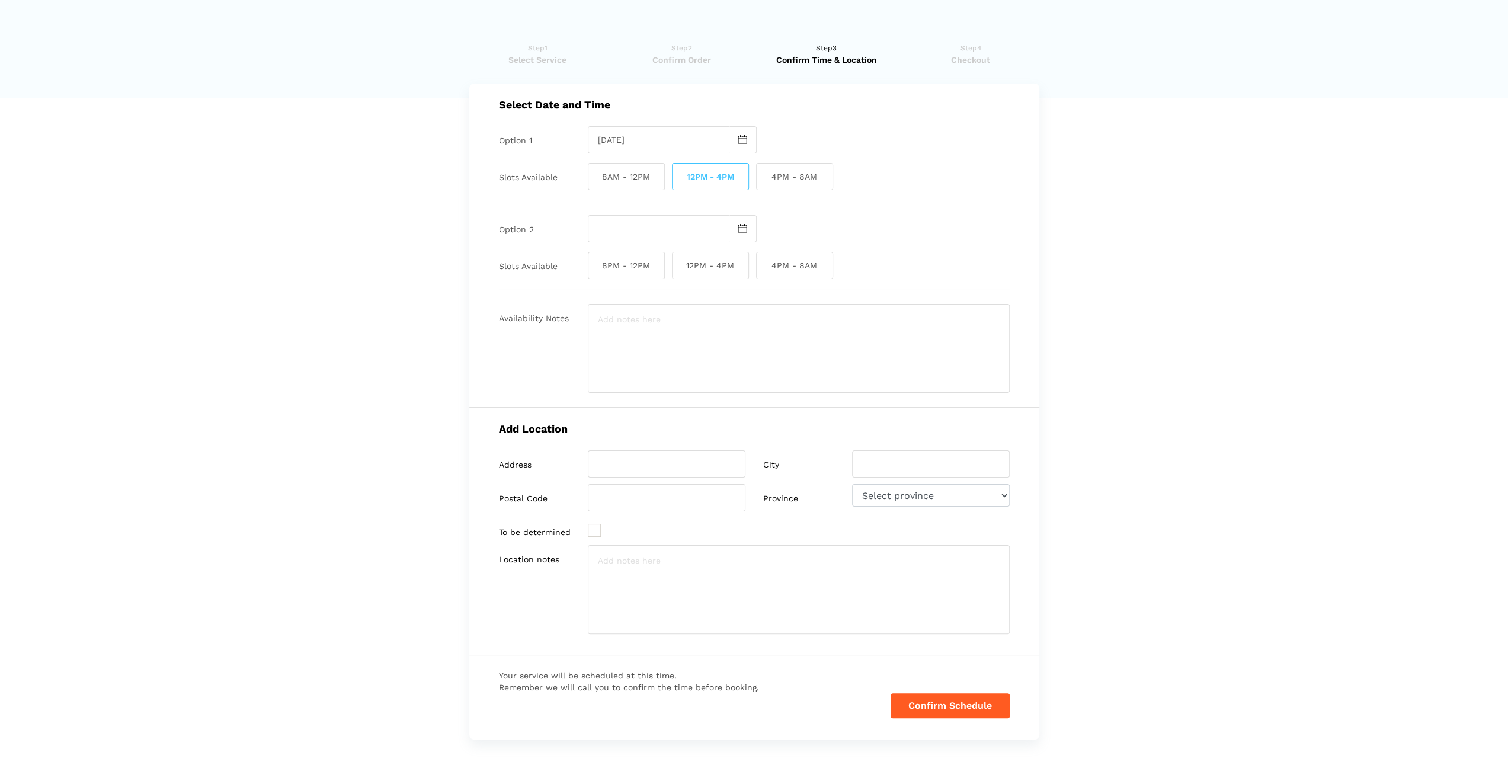
checkbox input "false"
click at [799, 175] on span "4PM - 8AM" at bounding box center [794, 176] width 77 height 27
click at [764, 175] on input "4PM - 8AM" at bounding box center [760, 176] width 8 height 27
checkbox input "true"
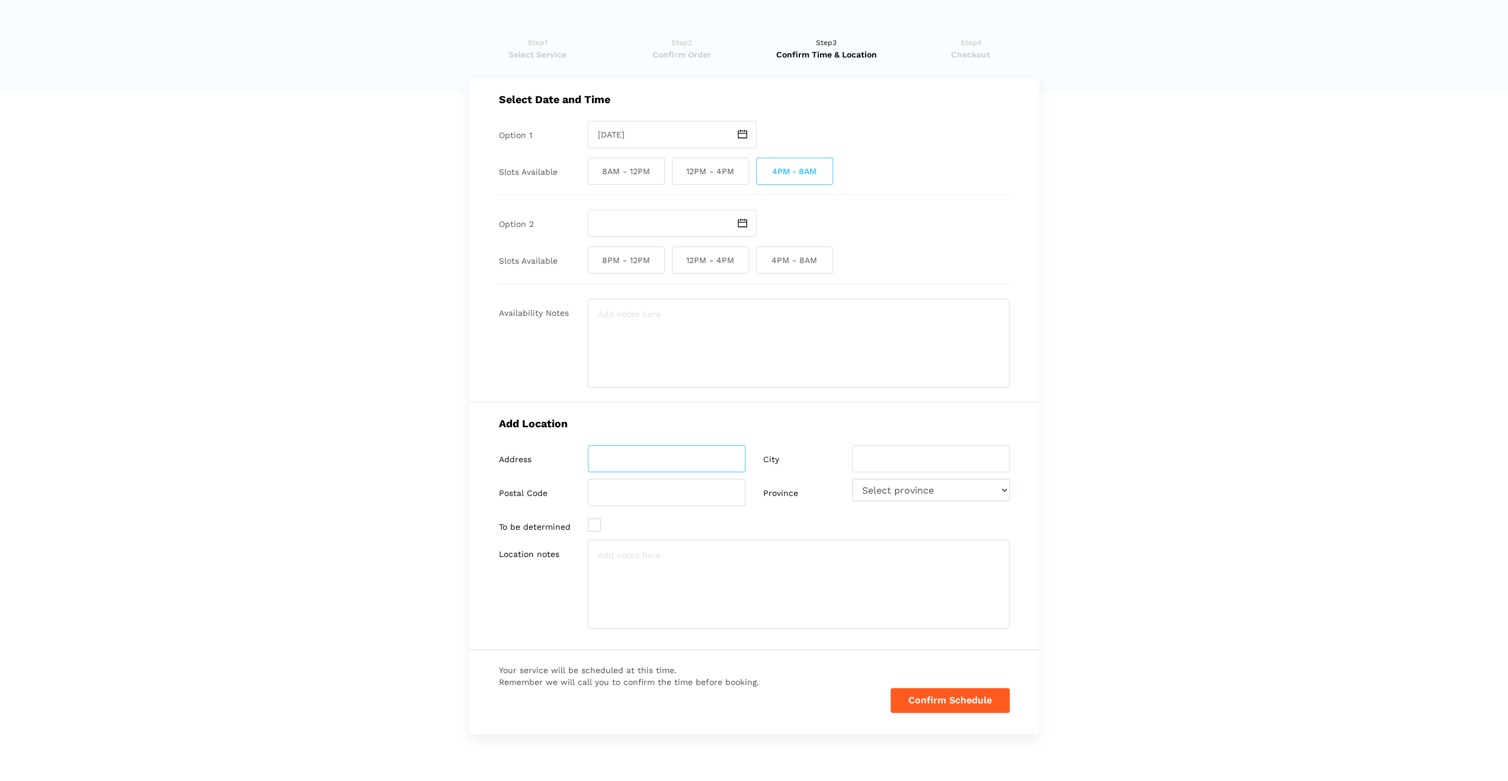
click at [675, 458] on input "search" at bounding box center [667, 458] width 158 height 27
click at [675, 459] on input "search" at bounding box center [667, 458] width 158 height 27
drag, startPoint x: 205, startPoint y: 306, endPoint x: 202, endPoint y: 297, distance: 9.4
